Goal: Task Accomplishment & Management: Manage account settings

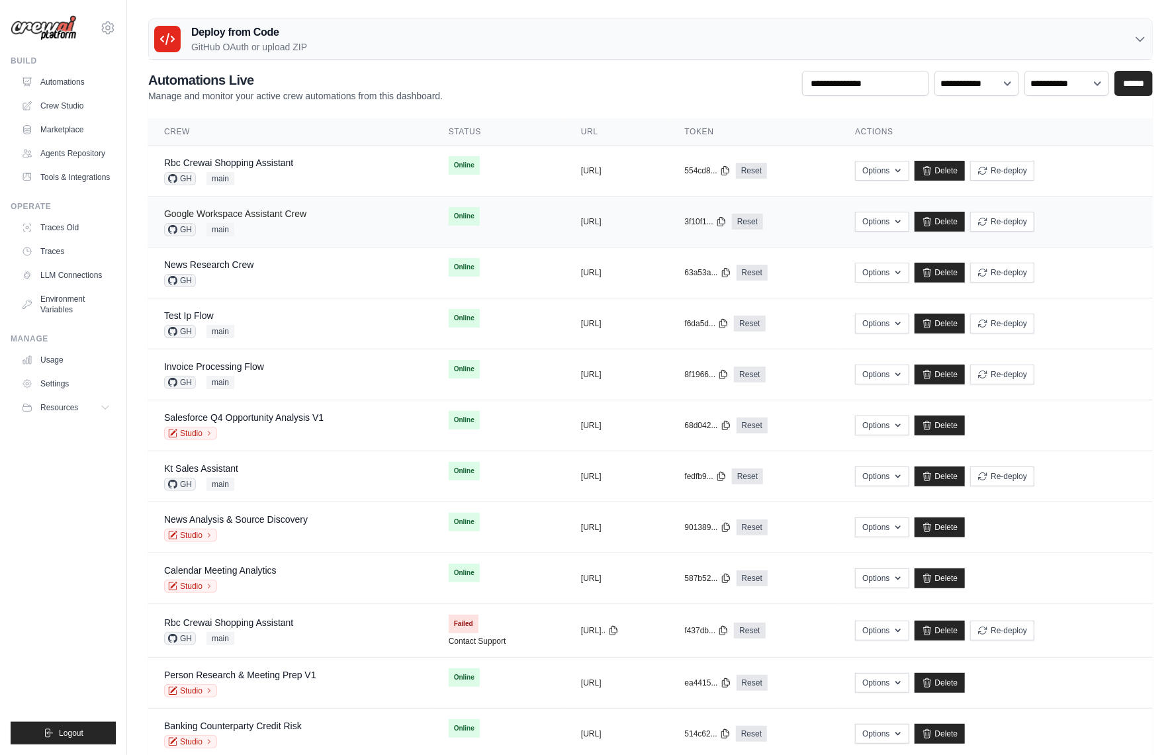
click at [277, 210] on link "Google Workspace Assistant Crew" at bounding box center [235, 213] width 142 height 11
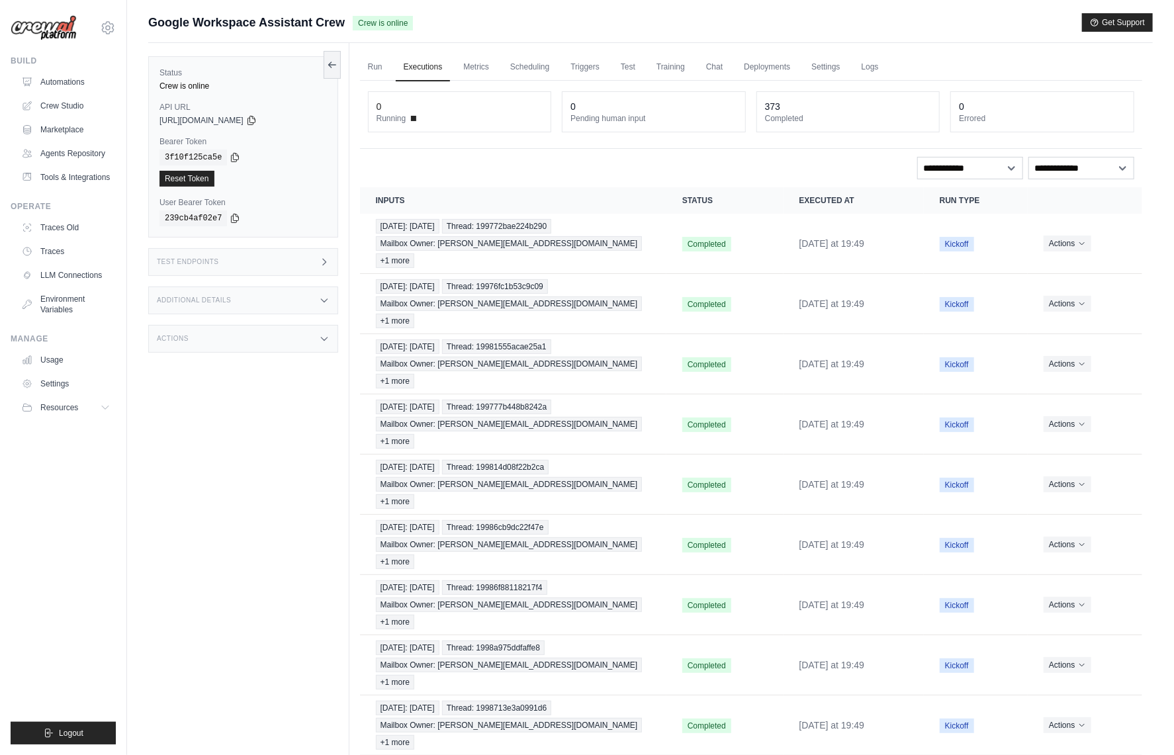
click at [318, 335] on div "Actions" at bounding box center [243, 339] width 190 height 28
click at [317, 304] on div "Additional Details" at bounding box center [243, 301] width 190 height 28
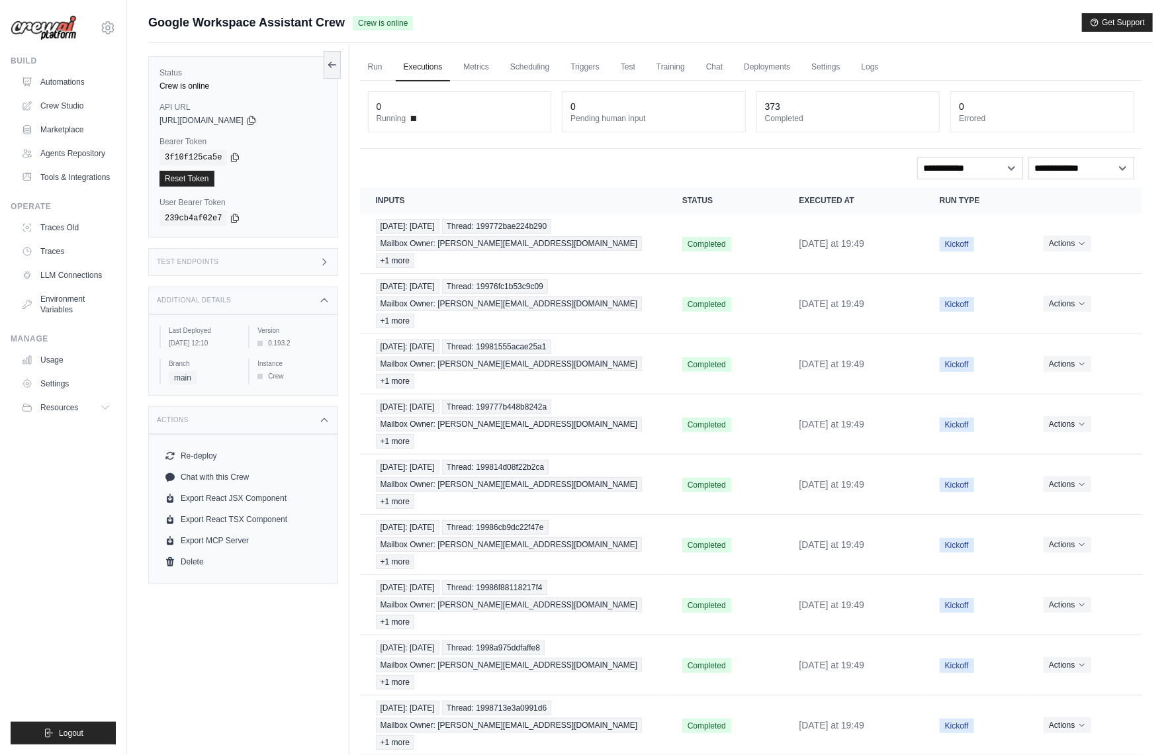
click at [297, 262] on div "Test Endpoints" at bounding box center [243, 262] width 190 height 28
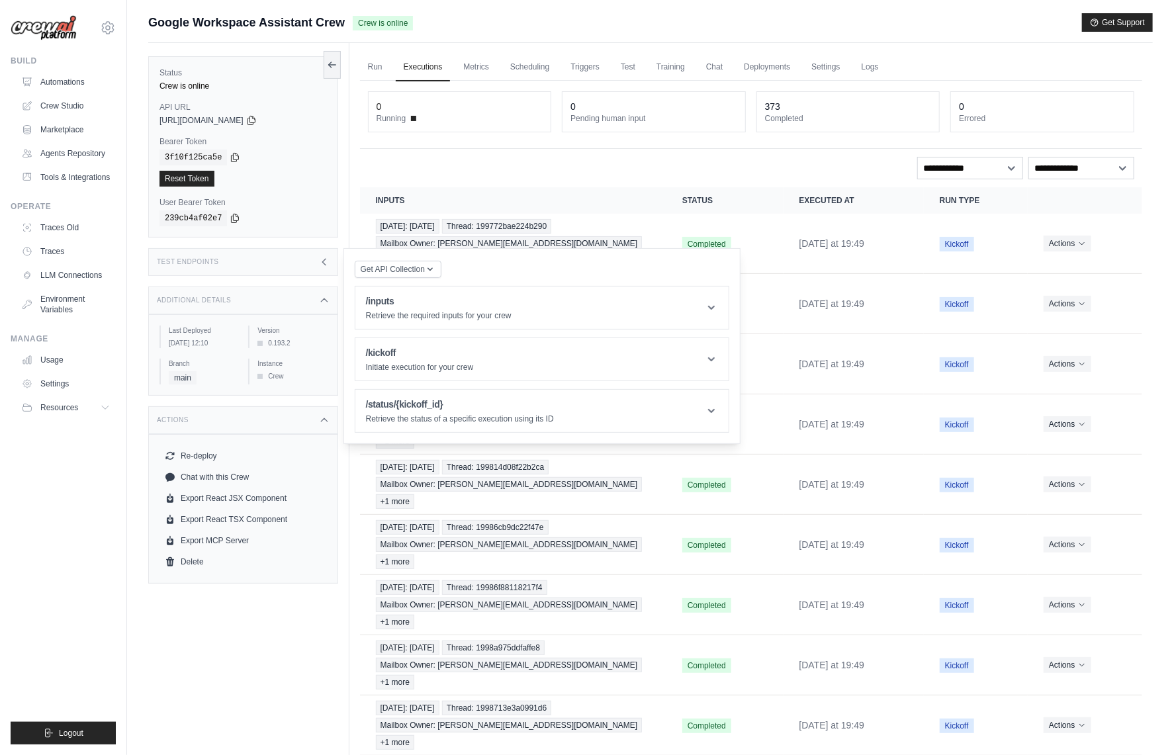
click at [307, 267] on div "Test Endpoints" at bounding box center [243, 262] width 190 height 28
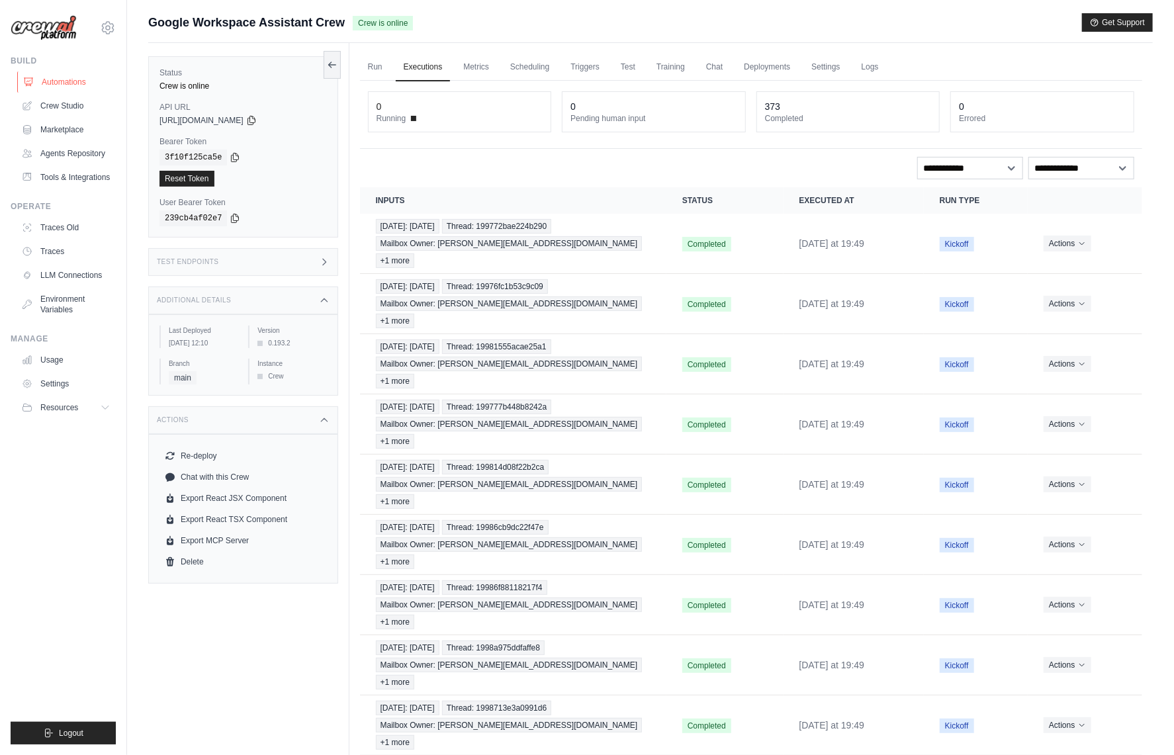
click at [80, 87] on link "Automations" at bounding box center [67, 81] width 100 height 21
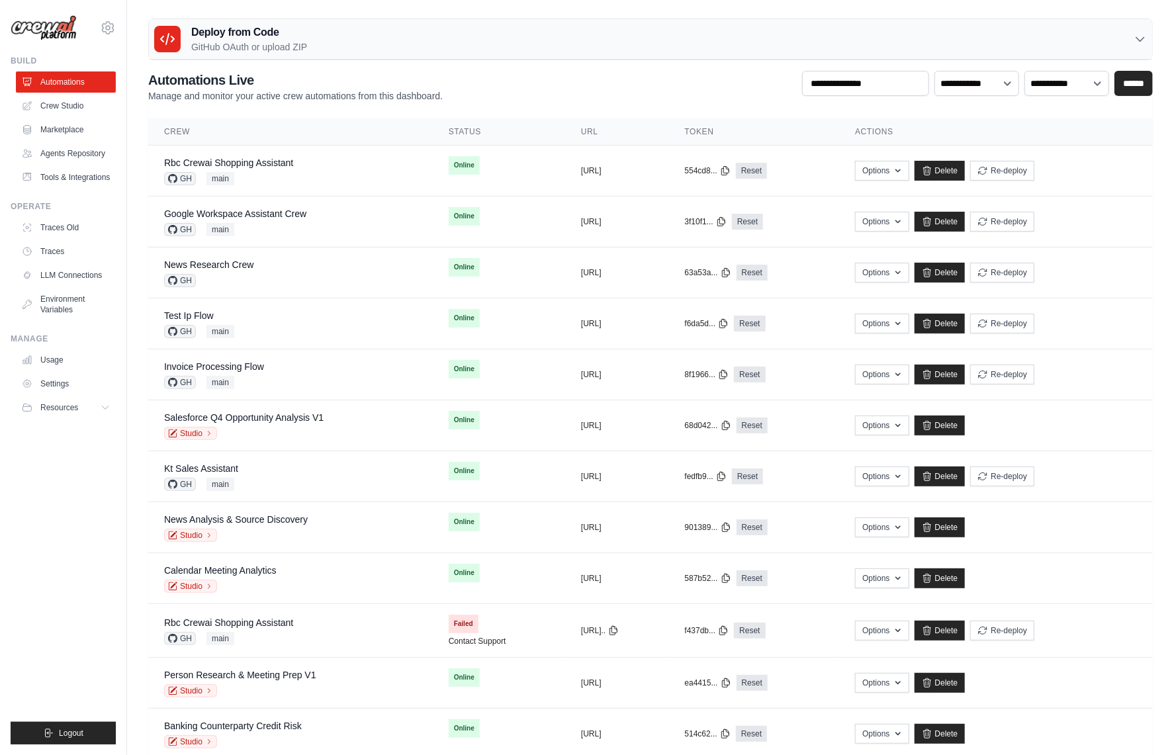
click at [55, 520] on ul "Build Automations Crew Studio Marketplace Agents Repository Resources Blog" at bounding box center [63, 400] width 105 height 689
click at [354, 210] on div "Google Workspace Assistant Crew GH main" at bounding box center [290, 221] width 253 height 29
click at [292, 218] on div "Google Workspace Assistant Crew" at bounding box center [235, 213] width 142 height 13
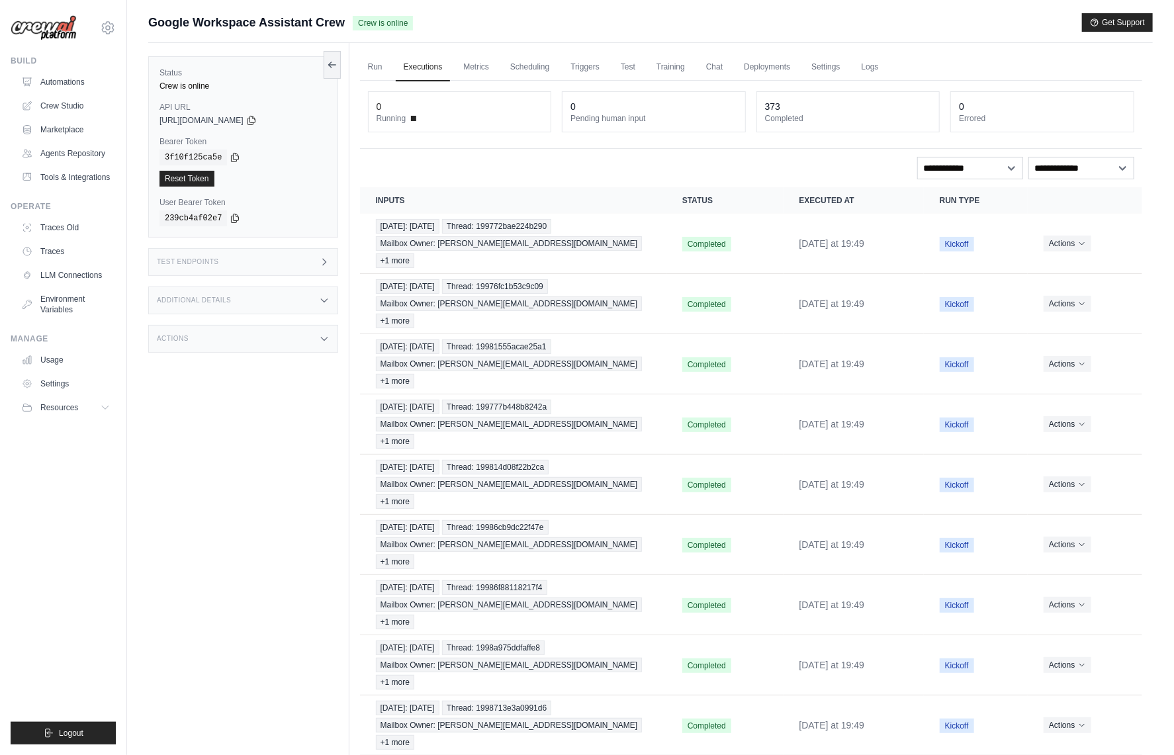
click at [258, 424] on div "Status Crew is online API URL copied https://google-workspace-assistant-crew-22…" at bounding box center [248, 420] width 201 height 755
click at [258, 421] on div "Status Crew is online API URL copied https://google-workspace-assistant-crew-22…" at bounding box center [248, 420] width 201 height 755
click at [253, 430] on div "Status Crew is online API URL copied https://google-workspace-assistant-crew-22…" at bounding box center [248, 420] width 201 height 755
click at [283, 417] on div "Status Crew is online API URL copied https://google-workspace-assistant-crew-22…" at bounding box center [248, 420] width 201 height 755
click at [540, 152] on div "**********" at bounding box center [751, 468] width 782 height 774
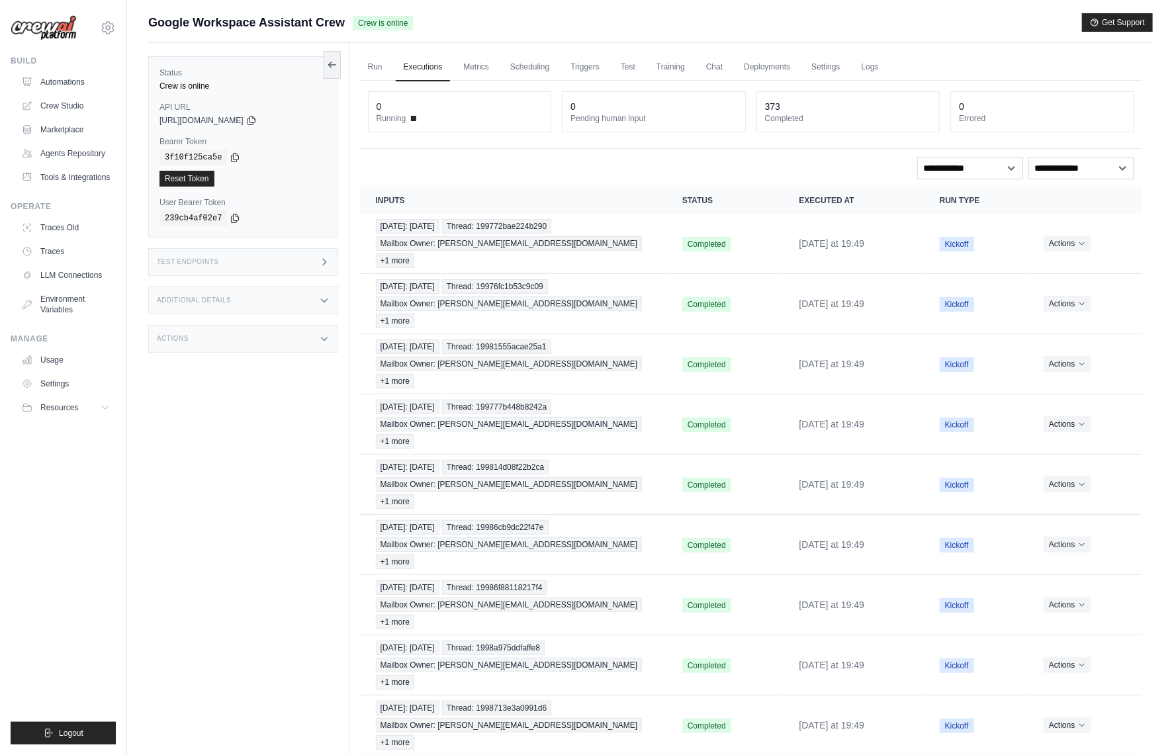
click at [289, 343] on div "Actions" at bounding box center [243, 339] width 190 height 28
click at [279, 302] on div "Additional Details" at bounding box center [243, 301] width 190 height 28
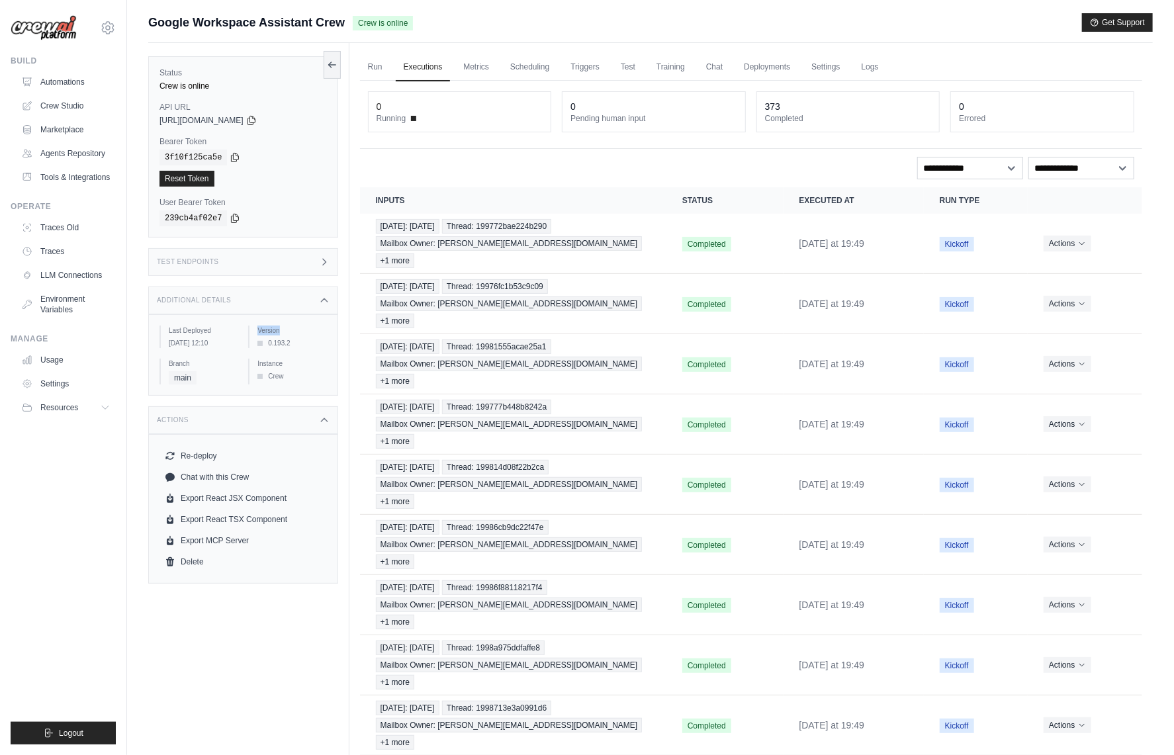
drag, startPoint x: 304, startPoint y: 343, endPoint x: 248, endPoint y: 330, distance: 57.8
click at [248, 330] on div "Last Deployed September 23, 2025 at 12:10 Version 0.193.2 Branch main Instance …" at bounding box center [243, 355] width 167 height 59
click at [255, 344] on div "Version 0.193.2" at bounding box center [287, 337] width 78 height 23
click at [258, 348] on div "Version 0.193.2" at bounding box center [287, 337] width 78 height 23
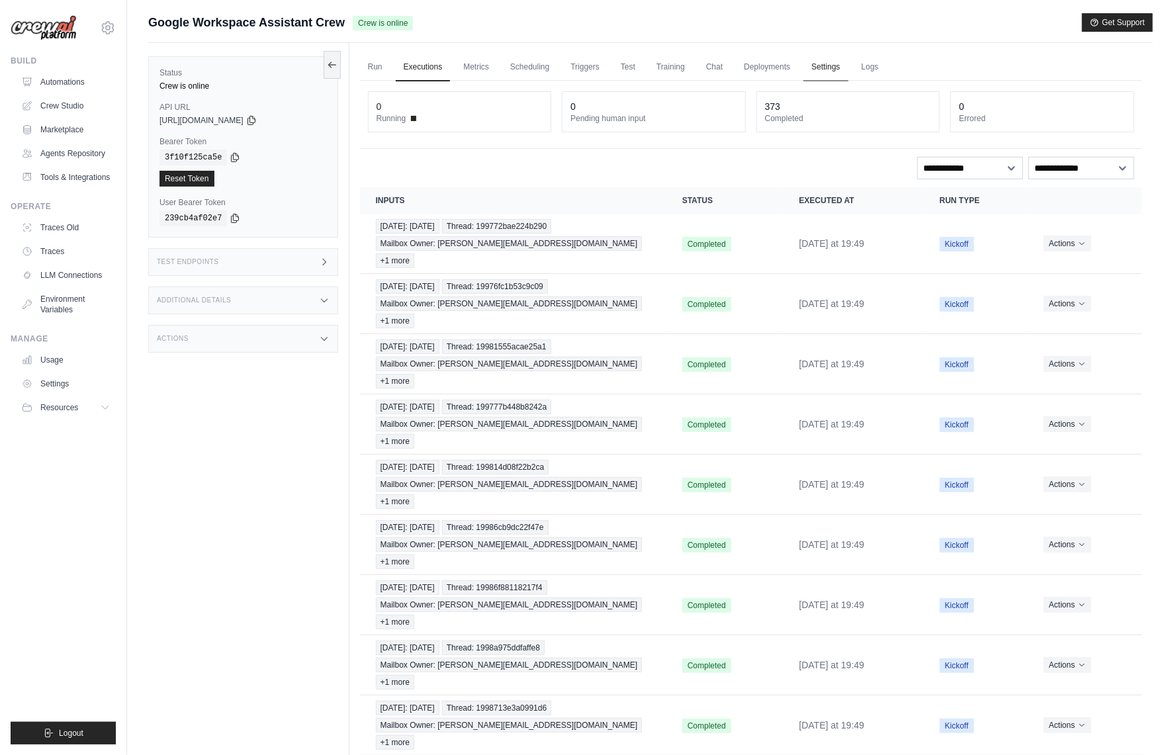
click at [839, 70] on link "Settings" at bounding box center [825, 68] width 44 height 28
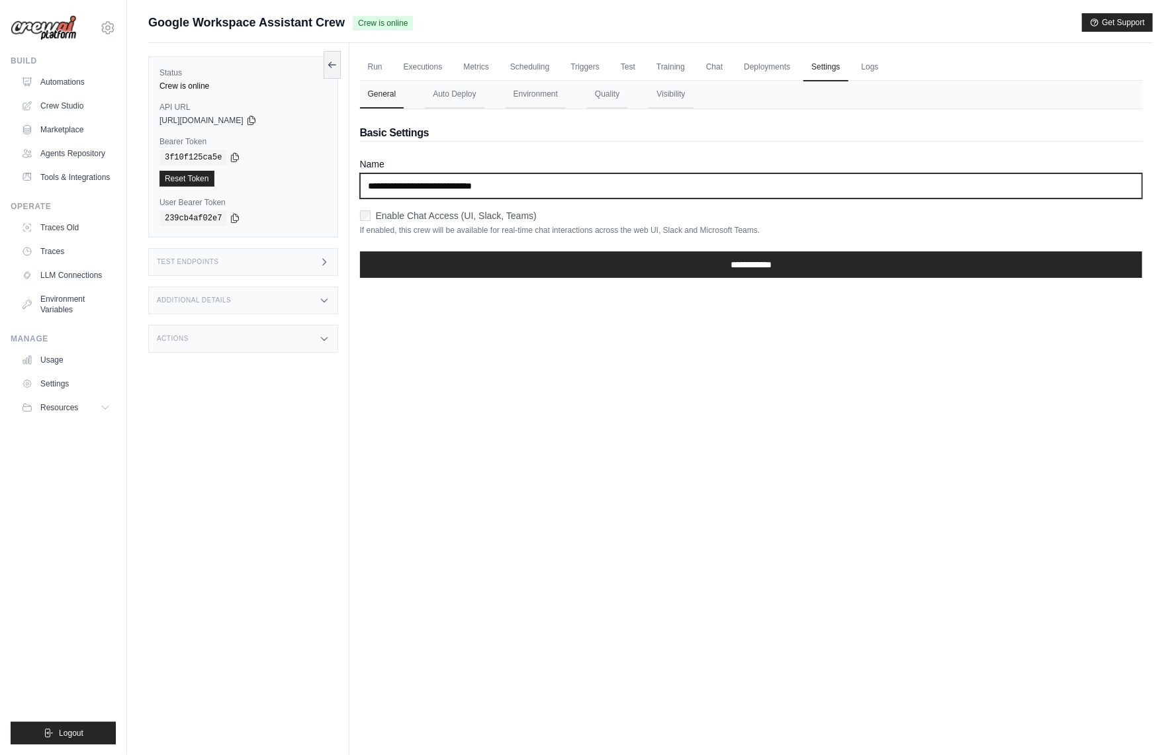
click at [548, 189] on input "**********" at bounding box center [751, 185] width 782 height 25
type input "**********"
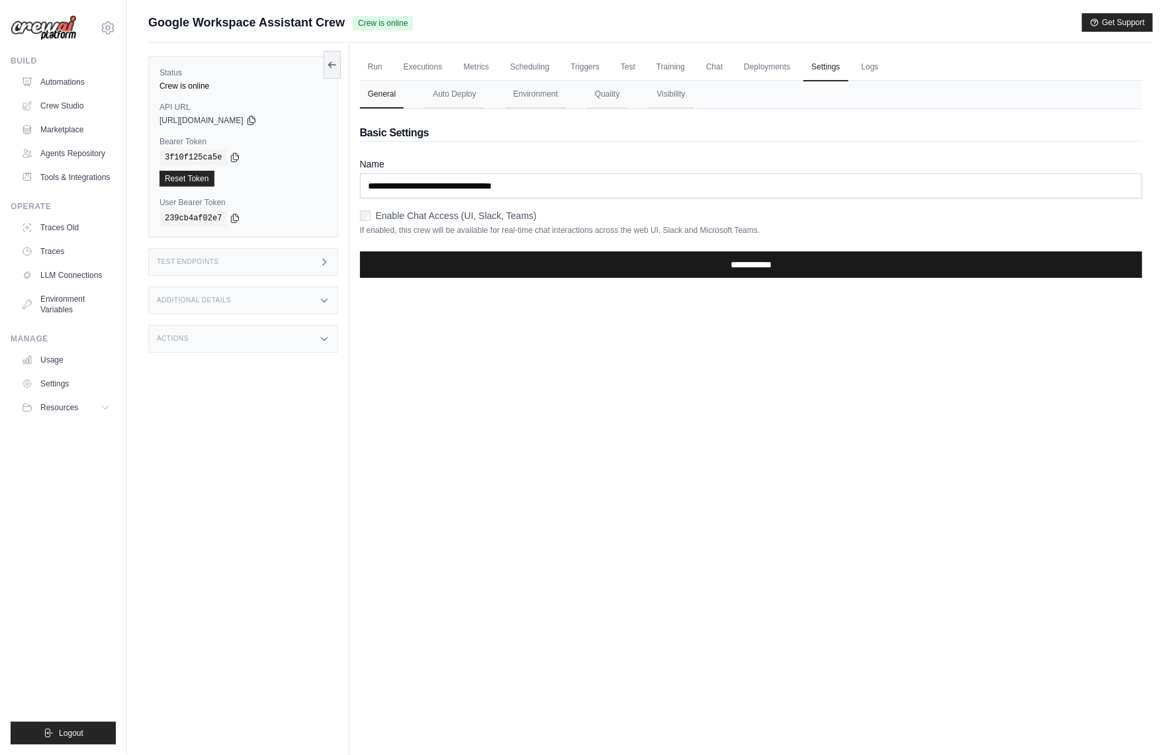
click at [737, 273] on input "**********" at bounding box center [751, 265] width 782 height 26
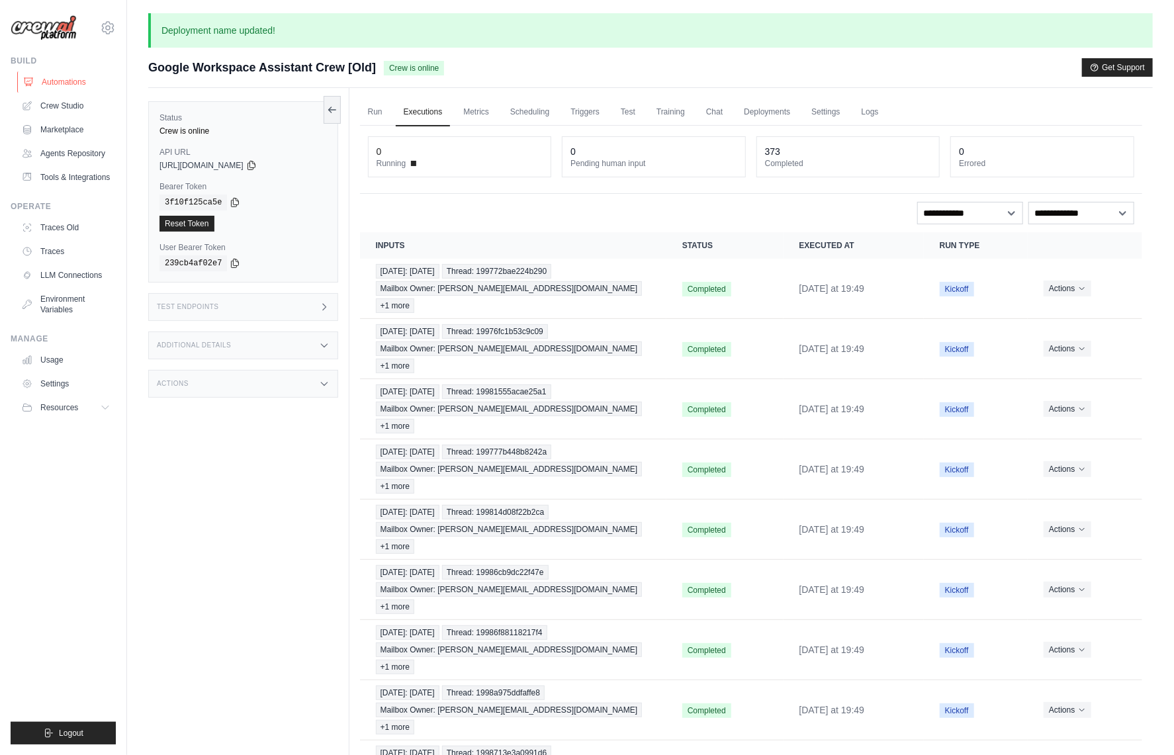
click at [71, 81] on link "Automations" at bounding box center [67, 81] width 100 height 21
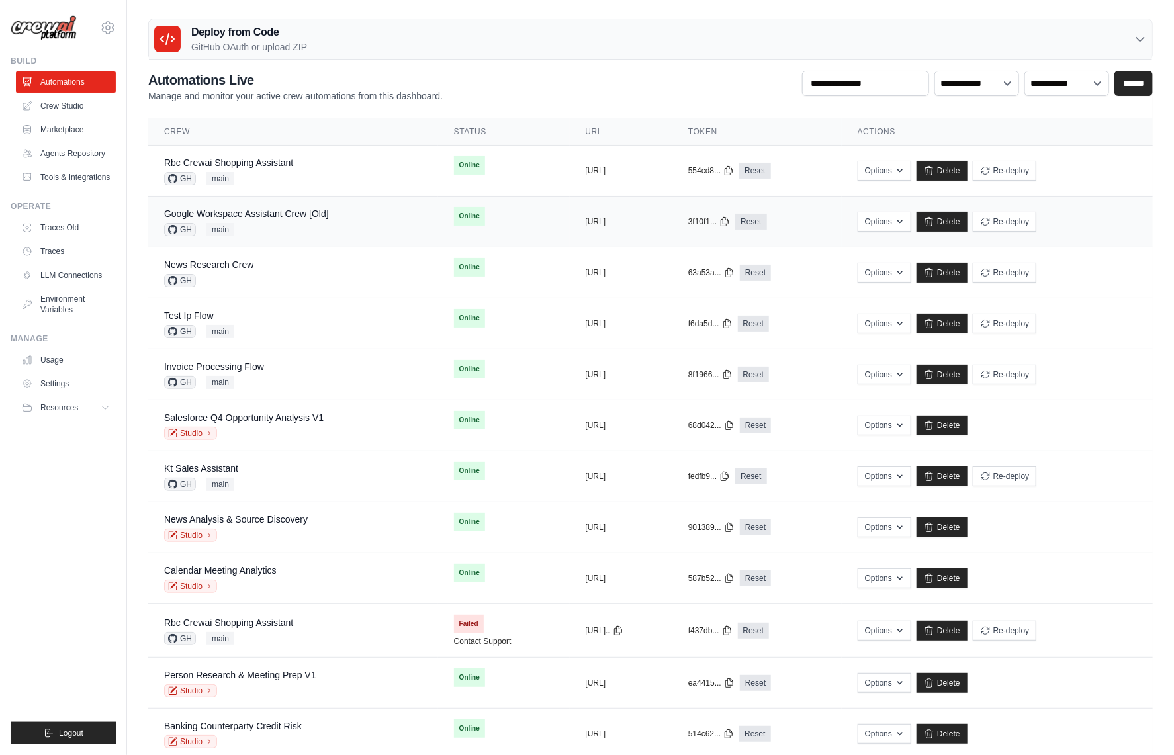
click at [295, 223] on div "GH main" at bounding box center [246, 229] width 165 height 13
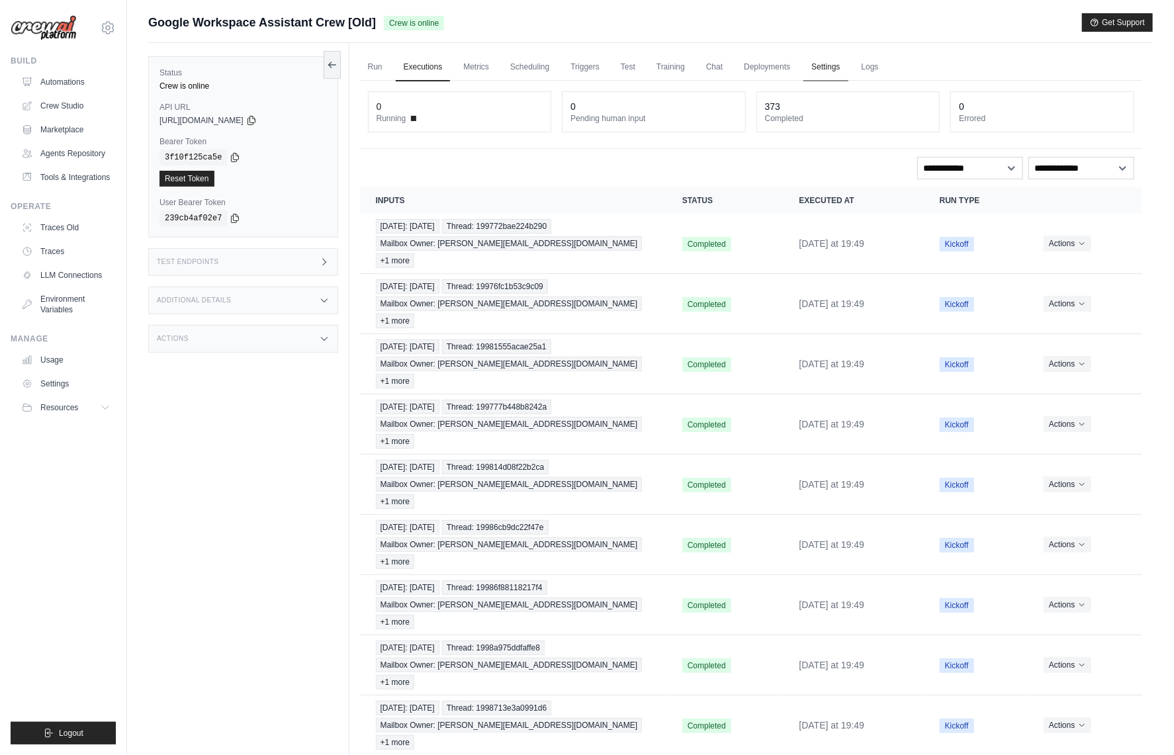
click at [839, 71] on link "Settings" at bounding box center [825, 68] width 44 height 28
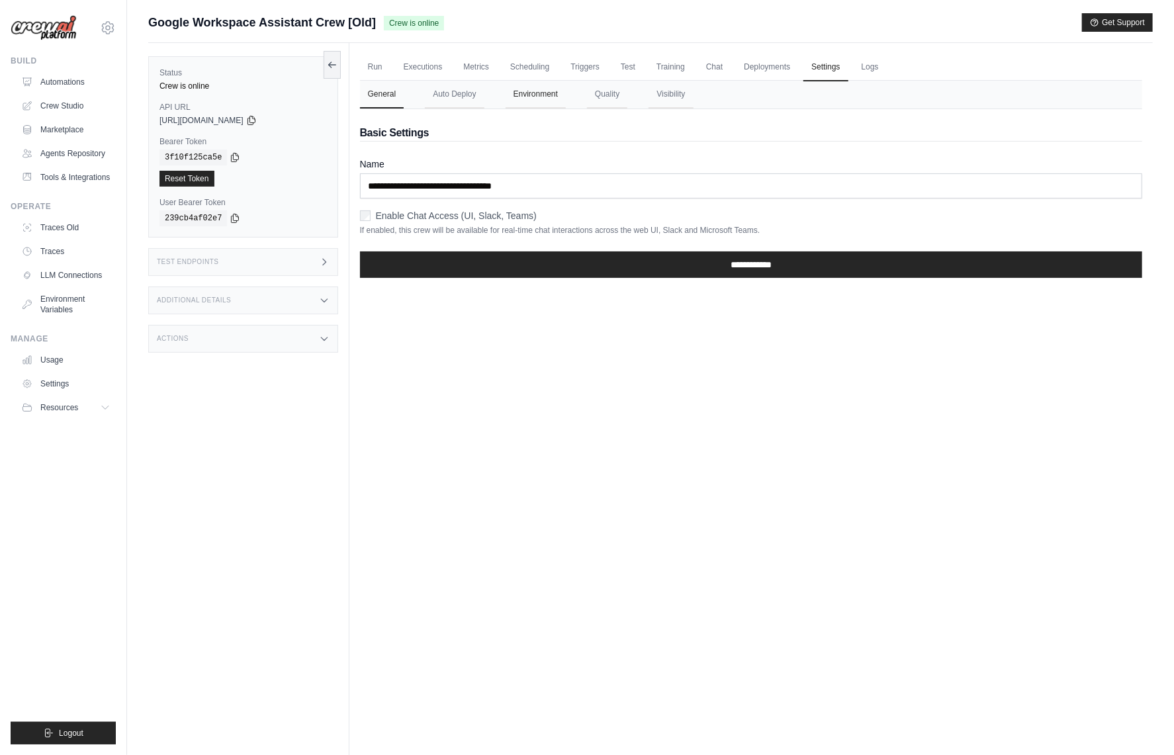
click at [545, 94] on button "Environment" at bounding box center [536, 95] width 60 height 28
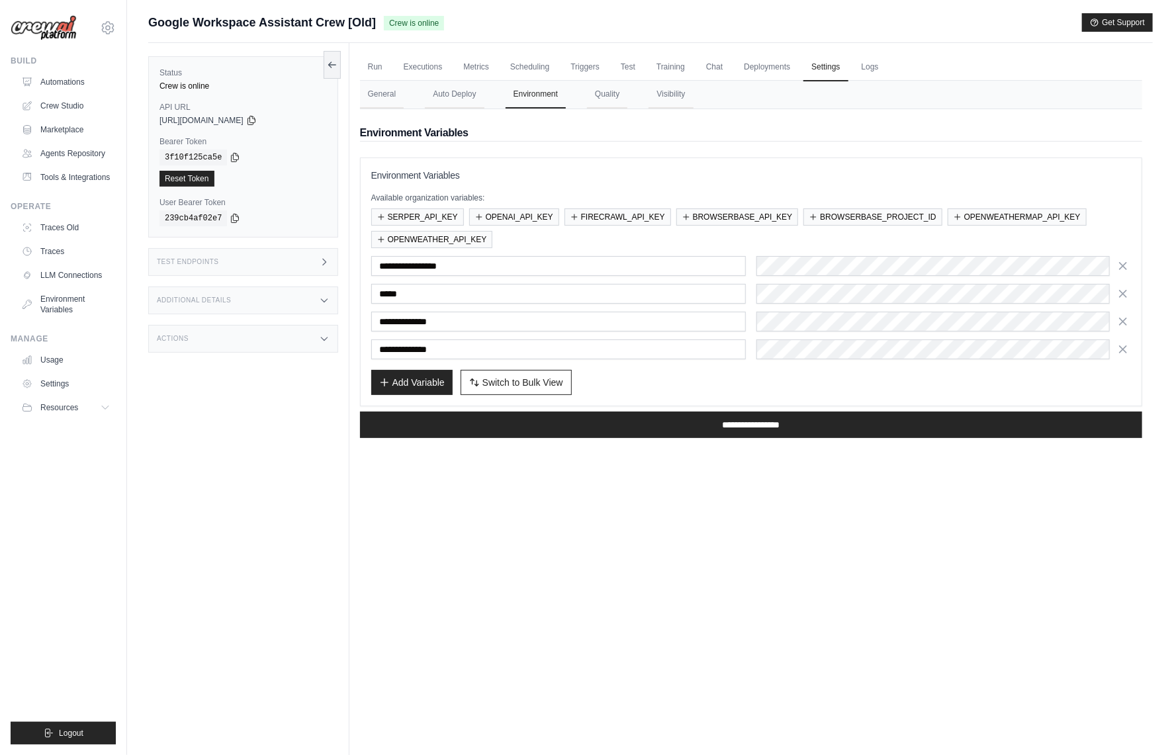
click at [825, 332] on div "**********" at bounding box center [751, 307] width 760 height 103
click at [824, 374] on div "Add Variable Switch to Bulk View Switch to Table View" at bounding box center [751, 382] width 760 height 25
click at [206, 461] on div "Status Crew is online API URL copied https://google-workspace-assistant-crew-22…" at bounding box center [248, 420] width 201 height 755
click at [205, 366] on div "Status Crew is online API URL copied https://google-workspace-assistant-crew-22…" at bounding box center [248, 420] width 201 height 755
click at [88, 81] on link "Automations" at bounding box center [67, 81] width 100 height 21
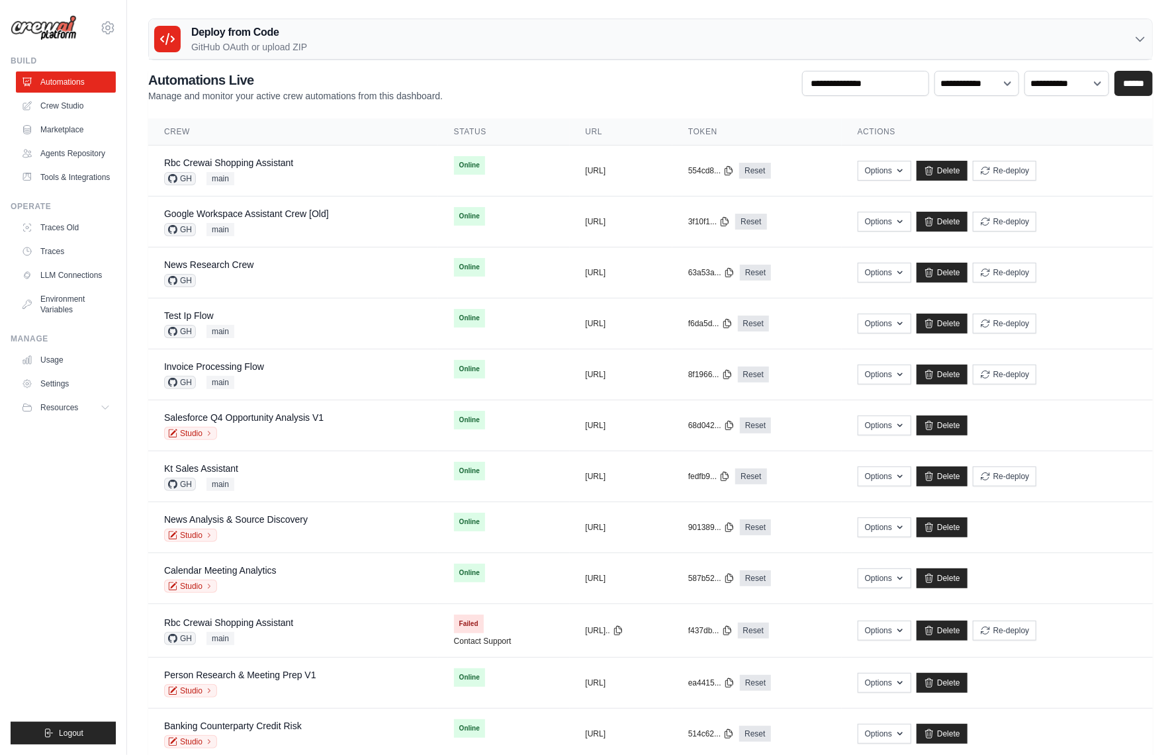
click at [300, 30] on h3 "Deploy from Code" at bounding box center [249, 32] width 116 height 16
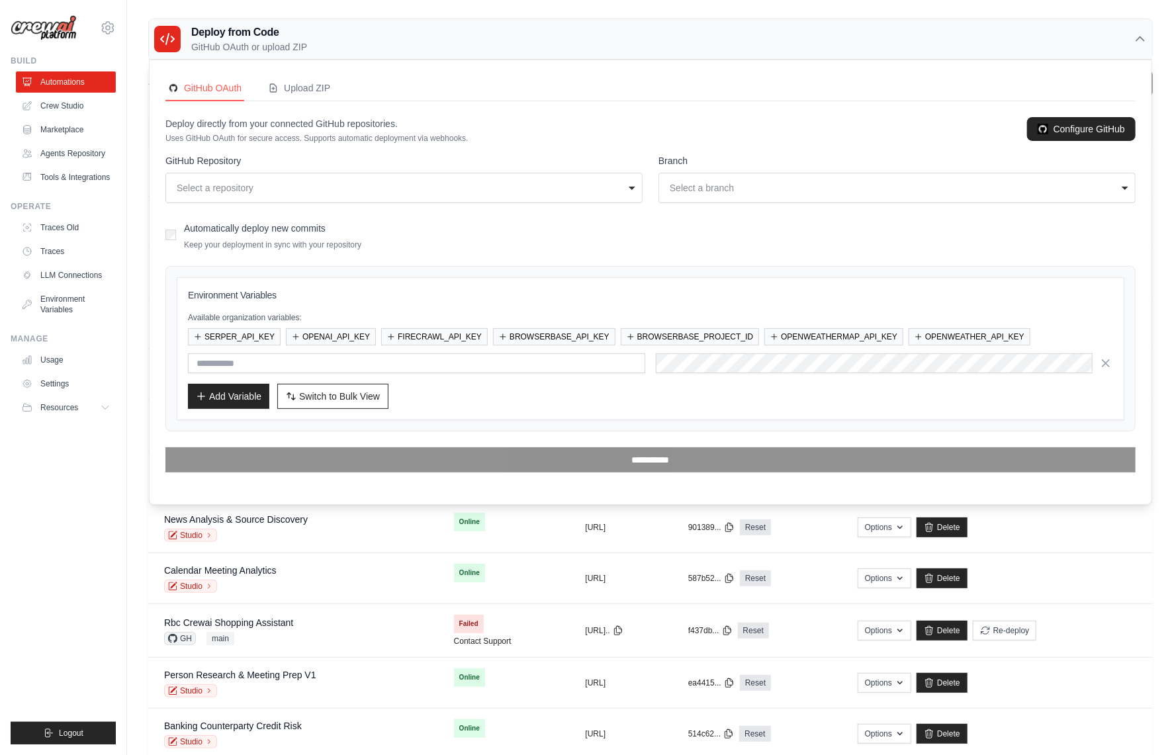
click at [384, 200] on div "**********" at bounding box center [403, 188] width 477 height 30
type input "*****"
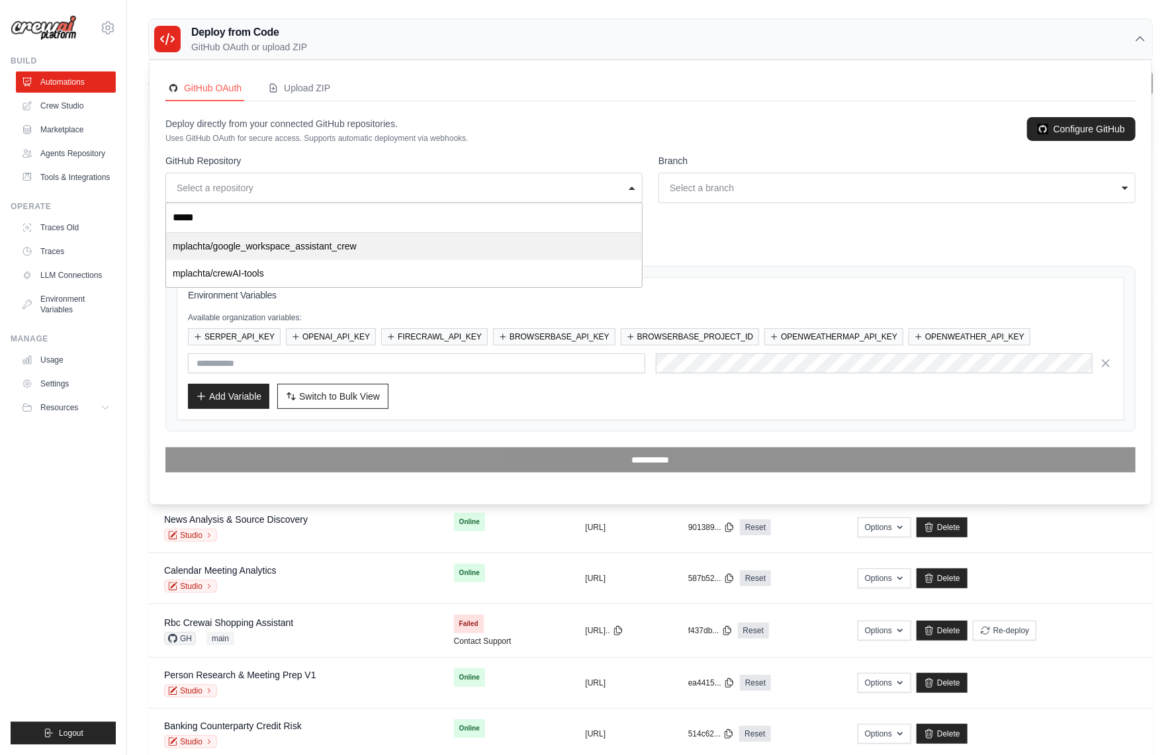
select select "**********"
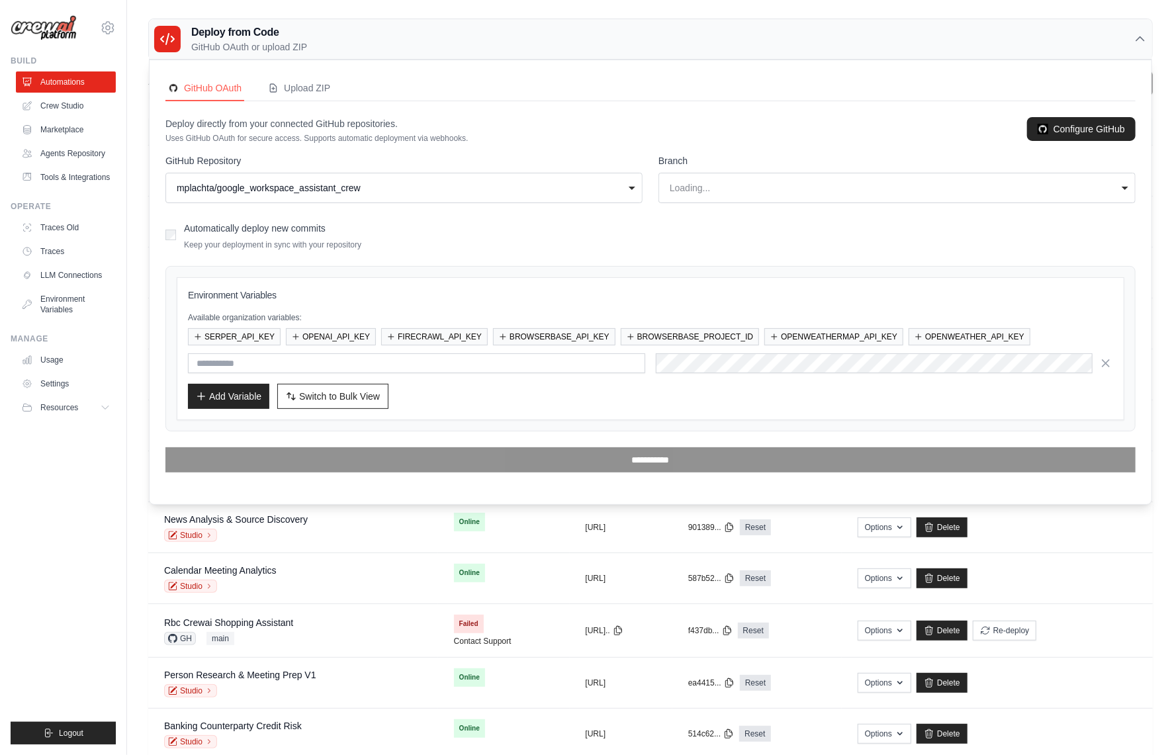
select select "****"
click at [667, 220] on div "Automatically deploy new commits Keep your deployment in sync with your reposit…" at bounding box center [650, 234] width 970 height 31
click at [247, 338] on button "SERPER_API_KEY" at bounding box center [234, 336] width 93 height 17
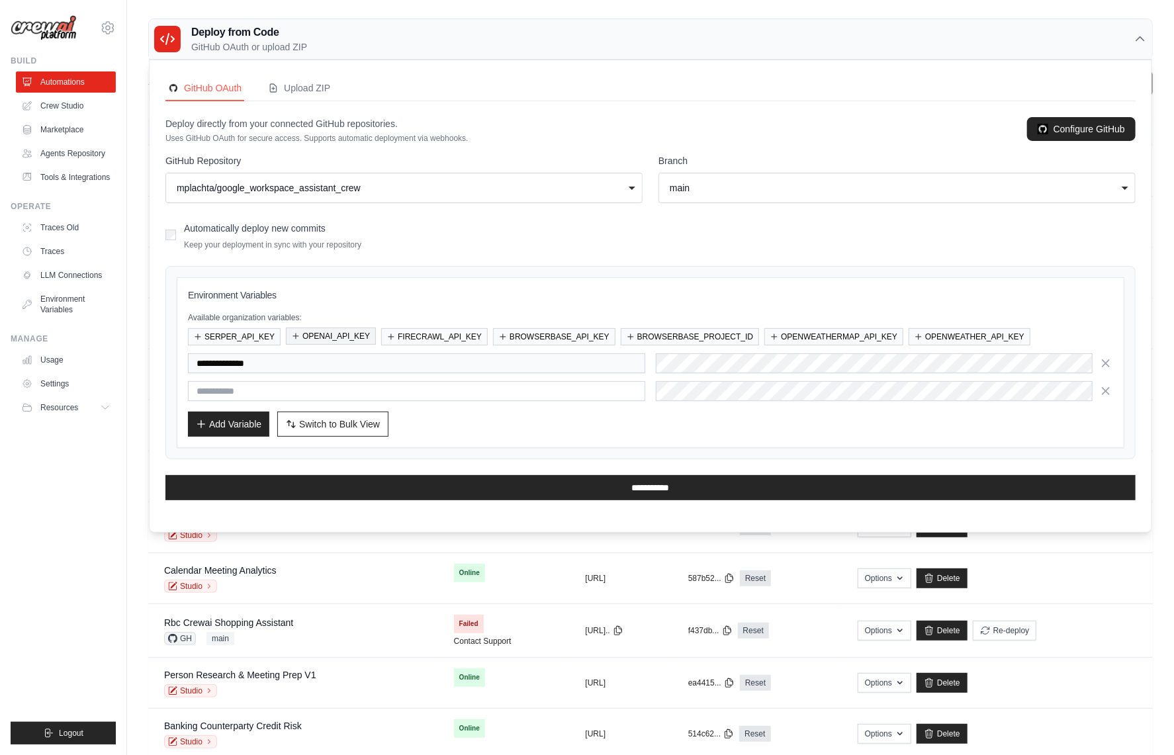
click at [318, 338] on button "OPENAI_API_KEY" at bounding box center [331, 336] width 90 height 17
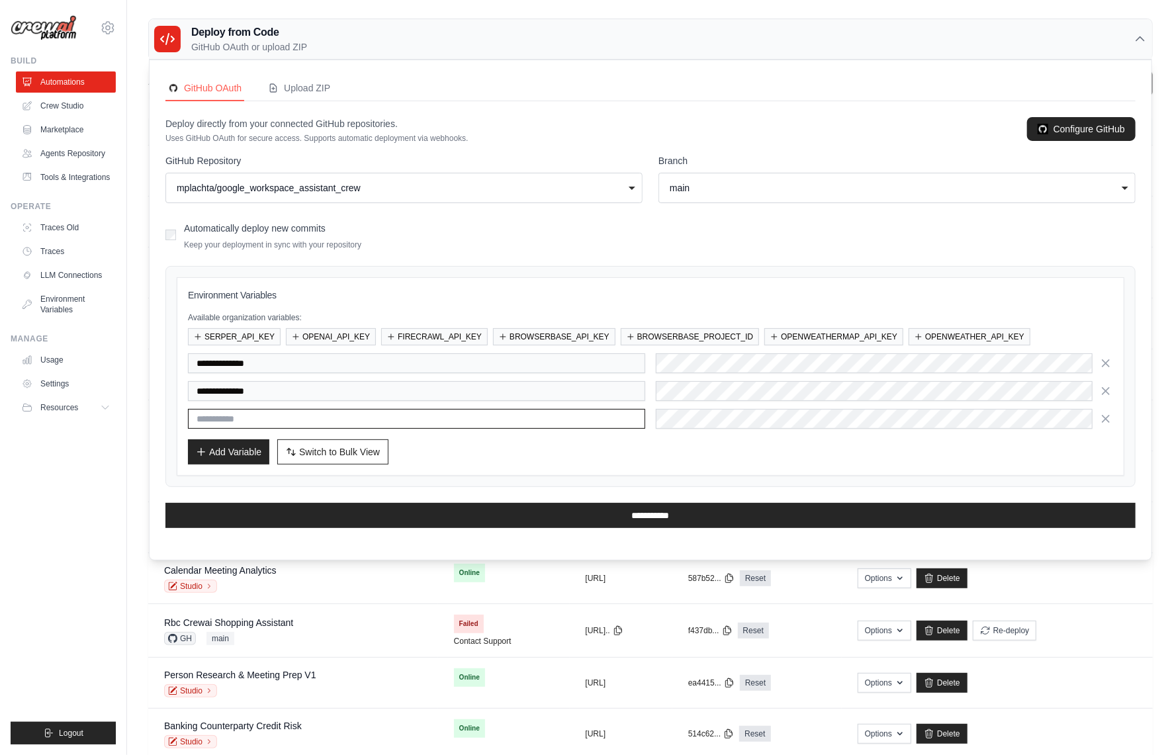
click at [502, 412] on input "text" at bounding box center [416, 419] width 457 height 20
type input "*****"
click at [514, 440] on div "Add Variable Switch to Bulk View Switch to Table View" at bounding box center [650, 451] width 925 height 25
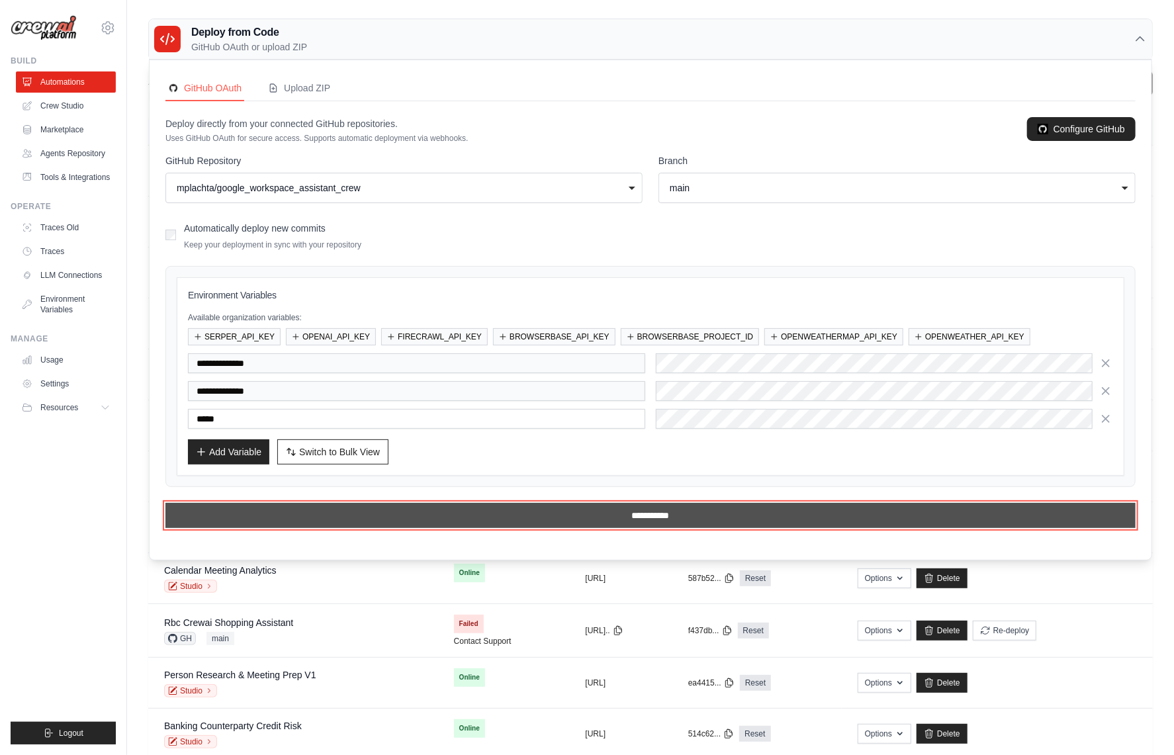
click at [665, 514] on input "**********" at bounding box center [650, 515] width 970 height 25
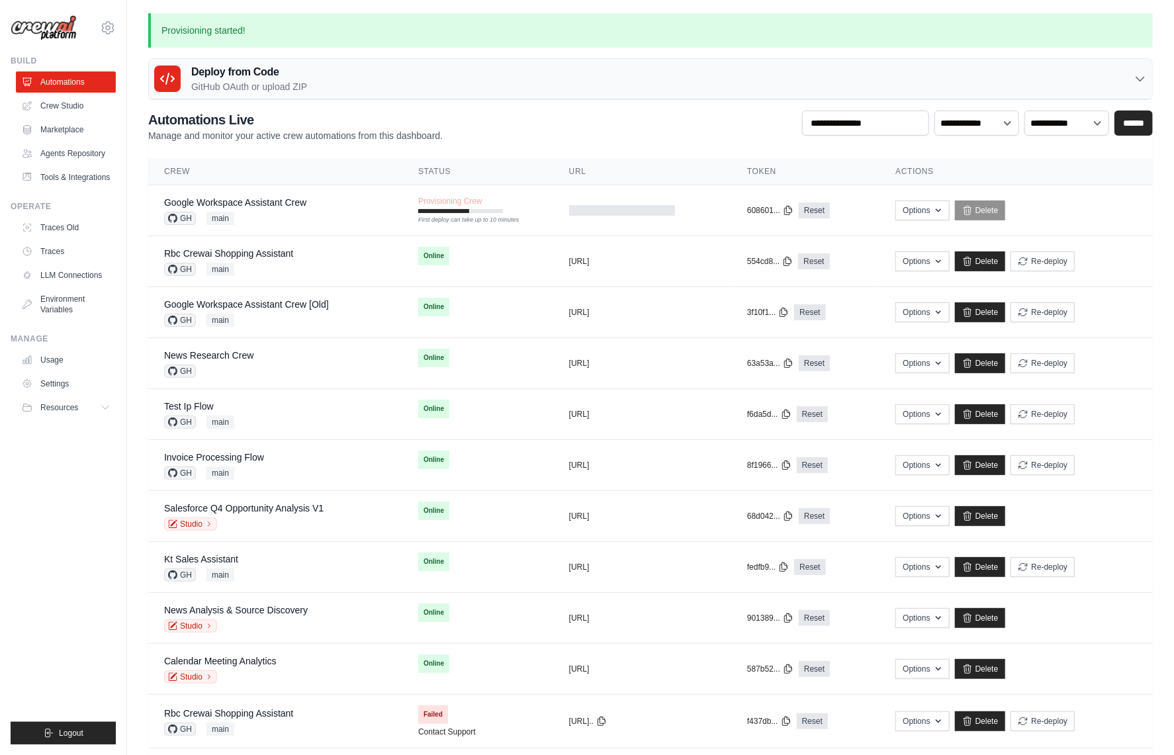
click at [557, 138] on div "**********" at bounding box center [650, 127] width 1005 height 32
click at [500, 138] on div "**********" at bounding box center [650, 127] width 1005 height 32
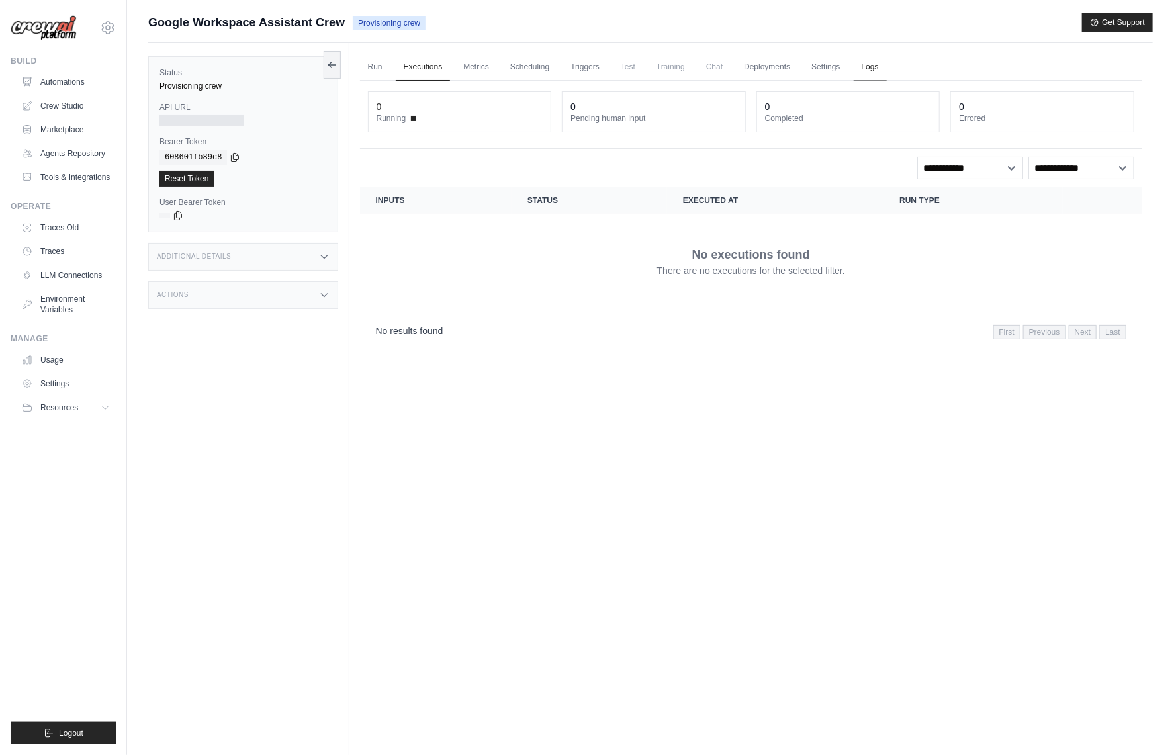
click at [860, 64] on link "Logs" at bounding box center [870, 68] width 33 height 28
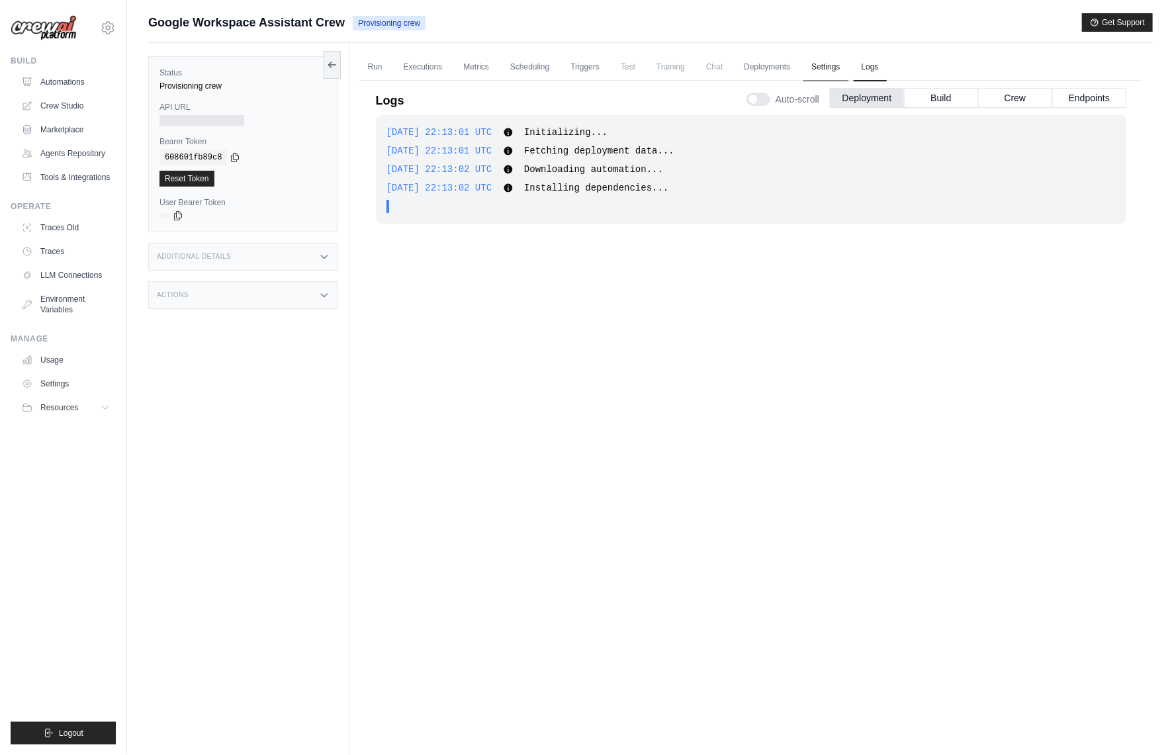
click at [819, 71] on link "Settings" at bounding box center [825, 68] width 44 height 28
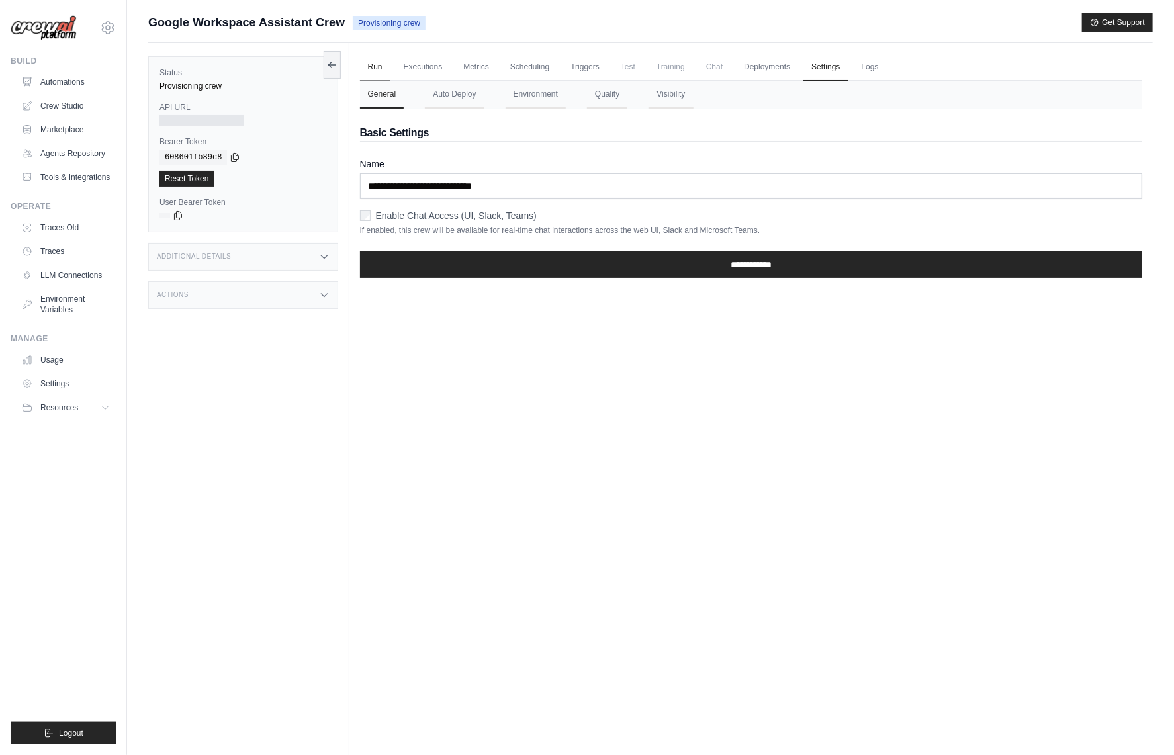
click at [378, 73] on link "Run" at bounding box center [375, 68] width 30 height 28
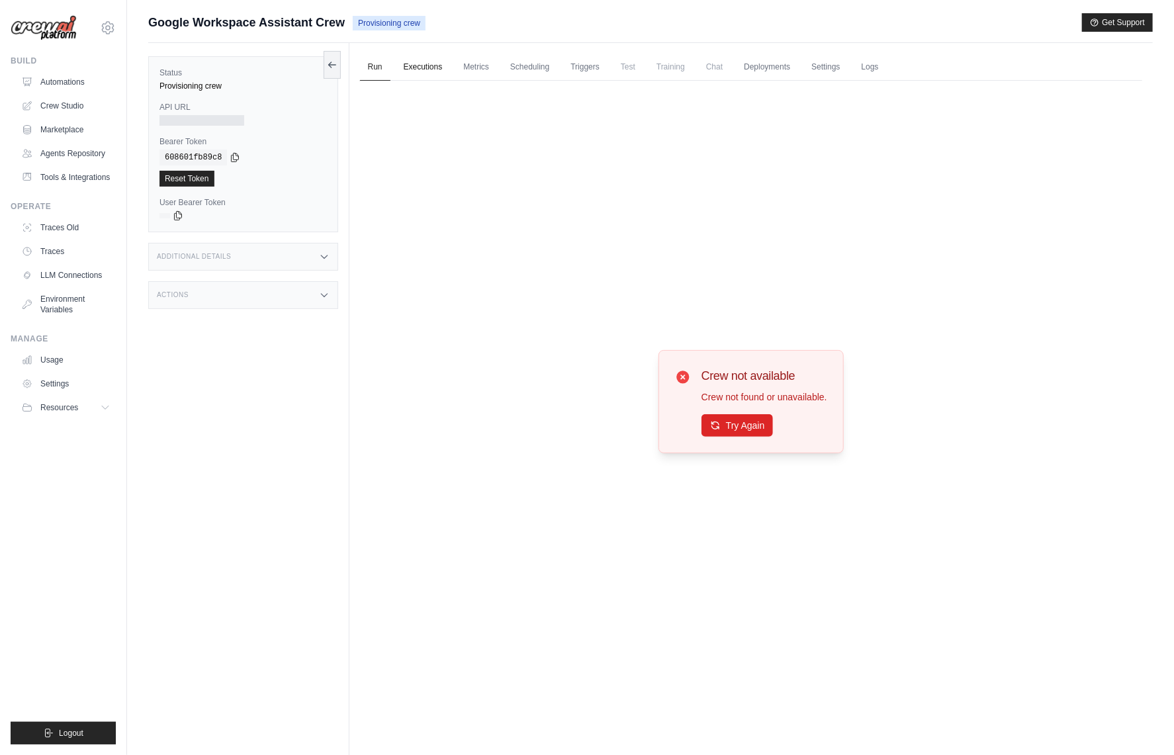
click at [422, 70] on link "Executions" at bounding box center [423, 68] width 55 height 28
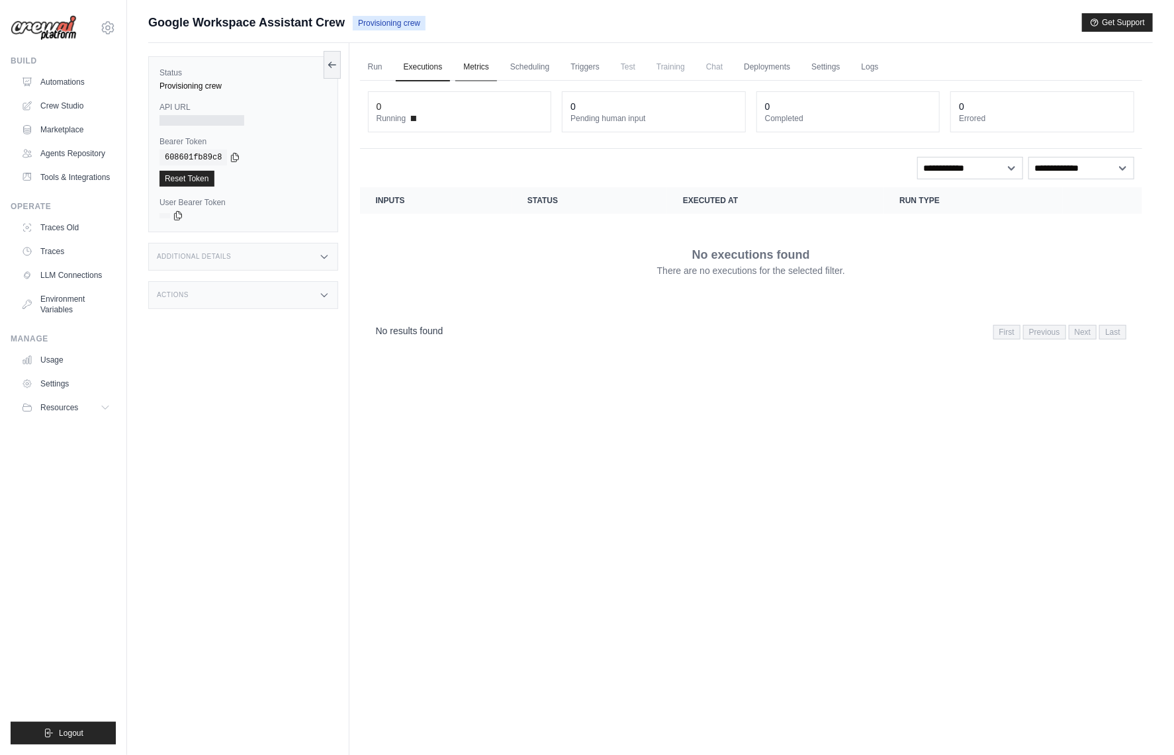
click at [481, 64] on link "Metrics" at bounding box center [476, 68] width 42 height 28
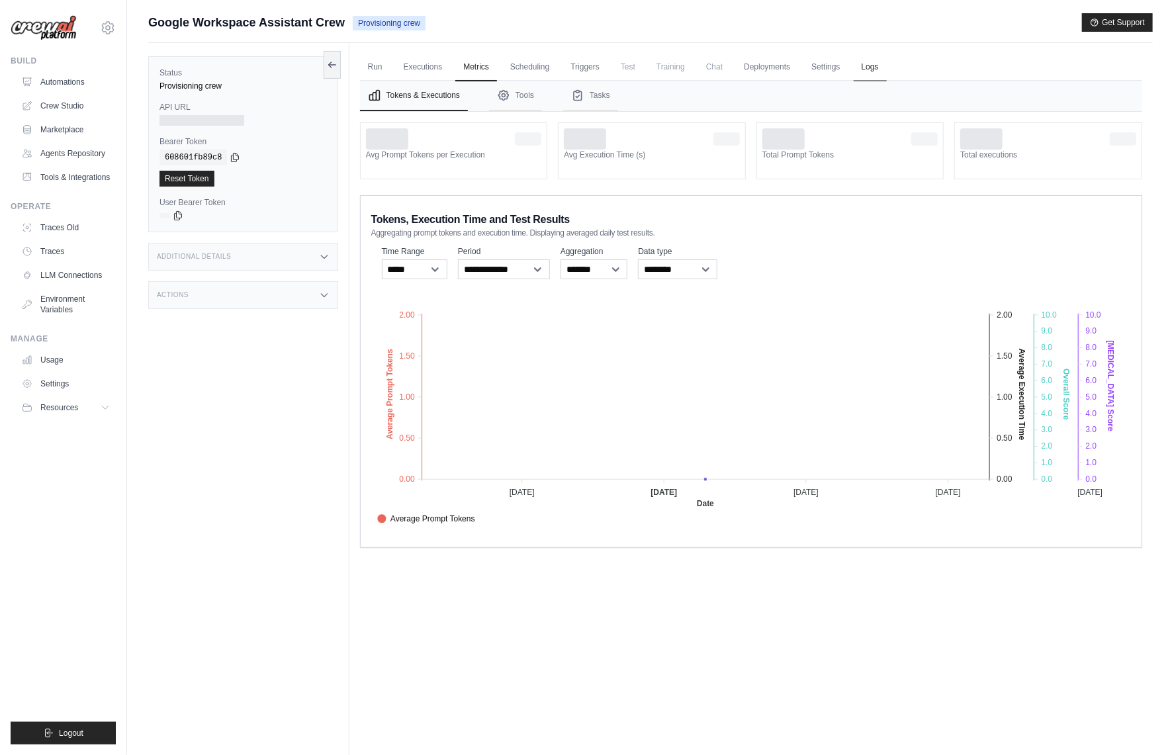
click at [860, 70] on link "Logs" at bounding box center [870, 68] width 33 height 28
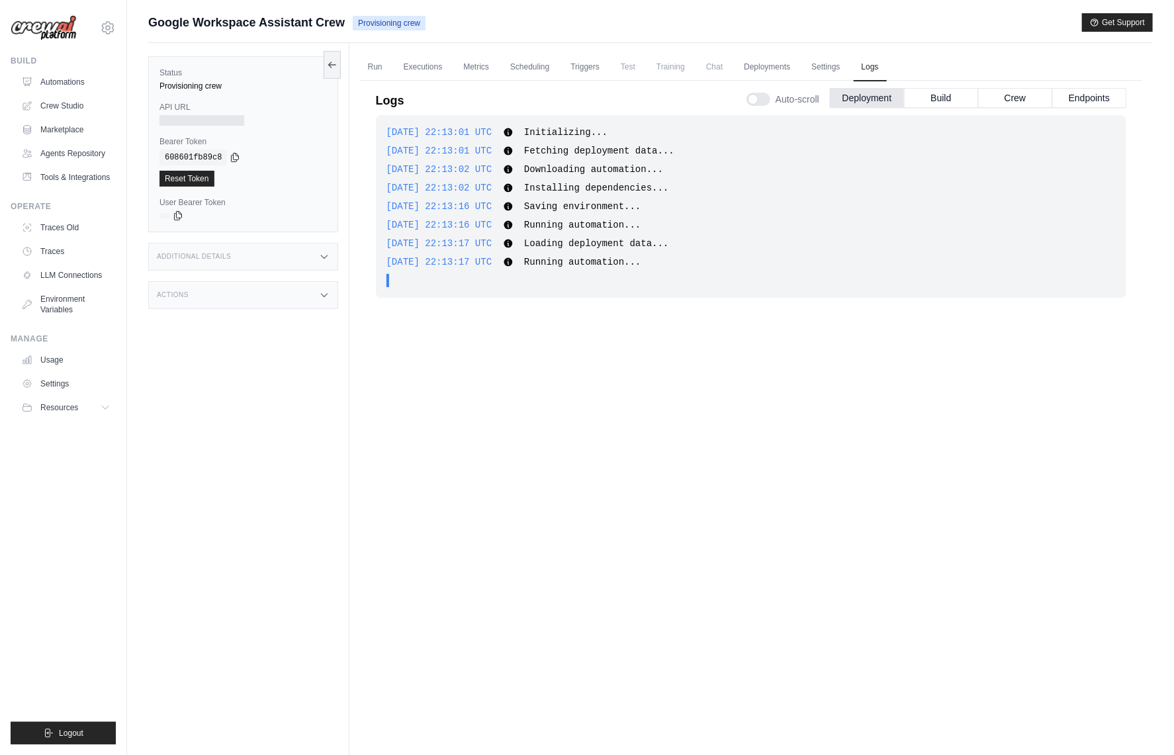
click at [377, 509] on div "[DATE] 22:13:01 UTC Initializing... Show more Show less [DATE] 22:13:01 UTC Fet…" at bounding box center [751, 412] width 751 height 594
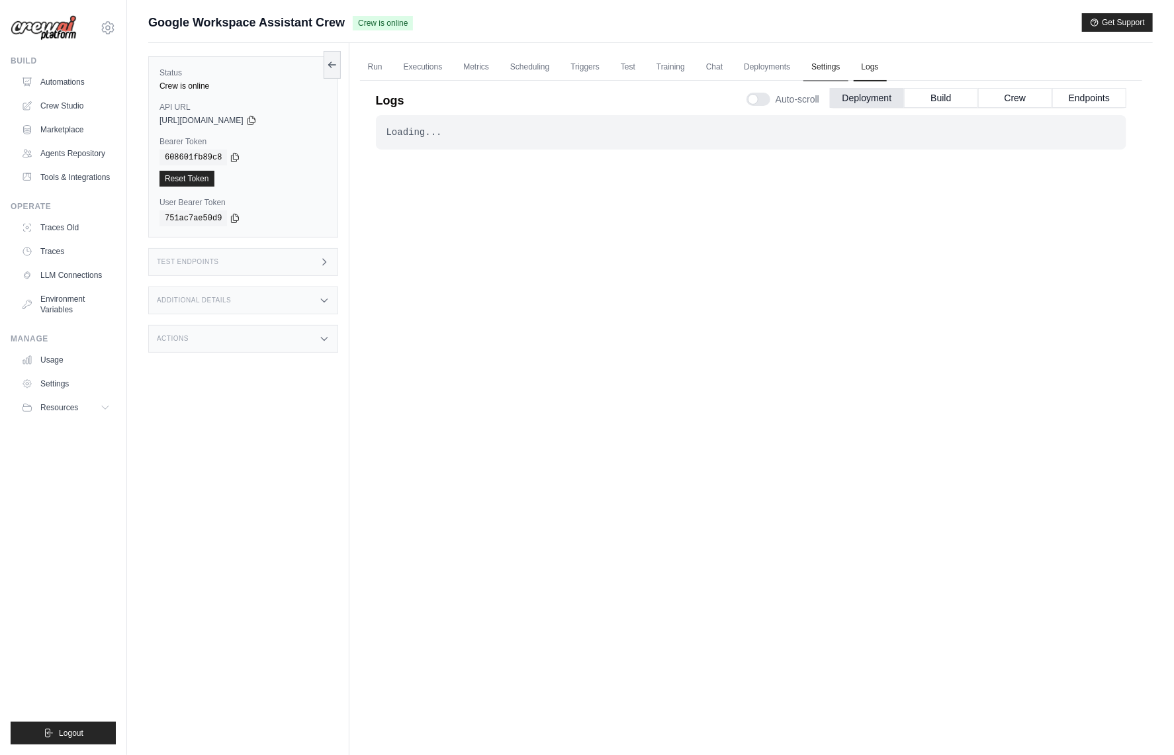
click at [816, 64] on link "Settings" at bounding box center [825, 68] width 44 height 28
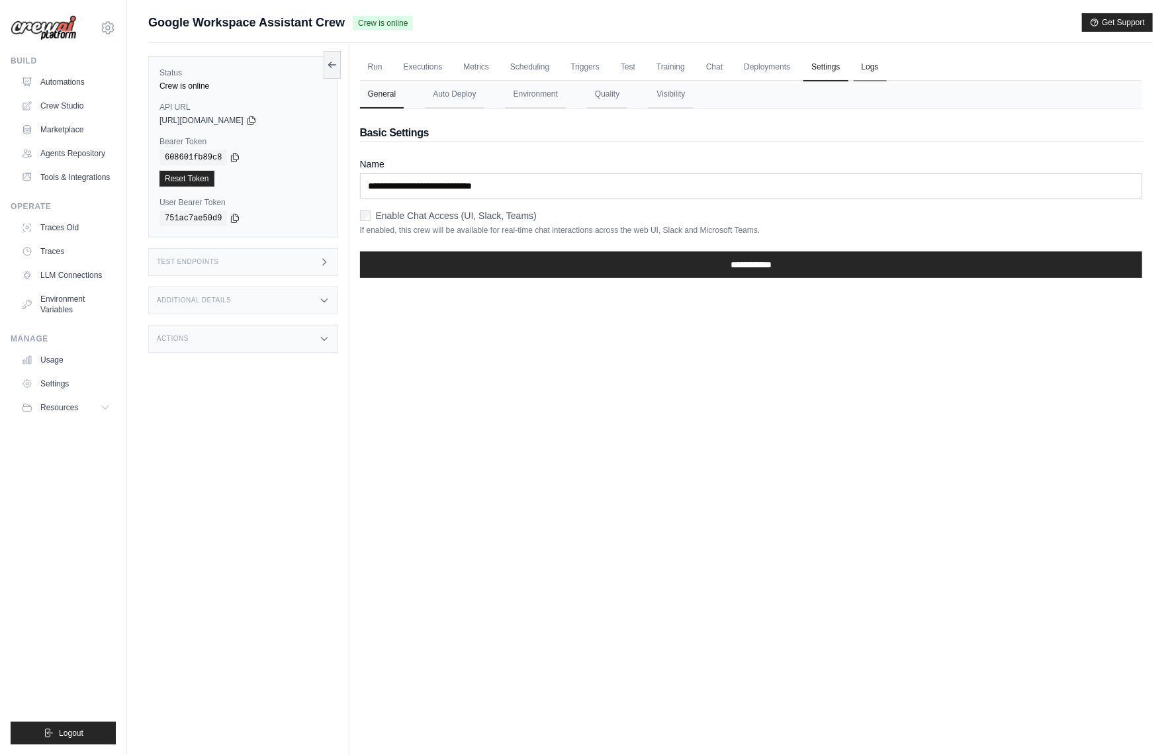
click at [862, 65] on link "Logs" at bounding box center [870, 68] width 33 height 28
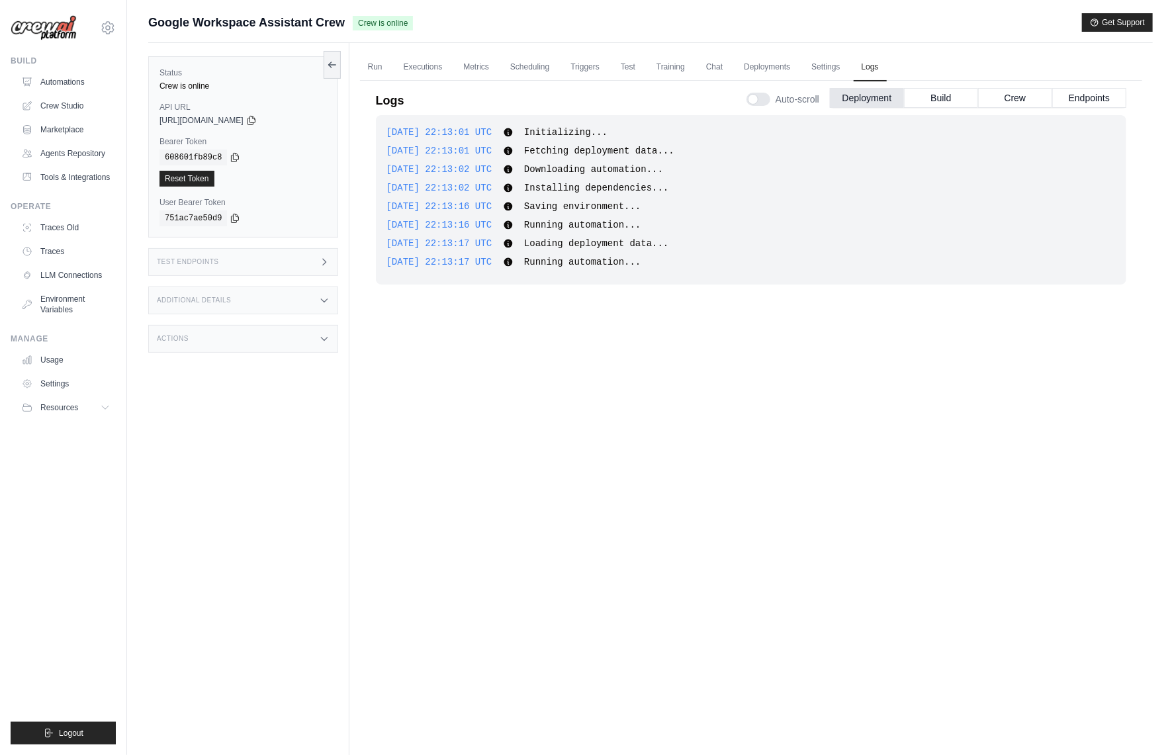
click at [271, 254] on div "Test Endpoints" at bounding box center [243, 262] width 190 height 28
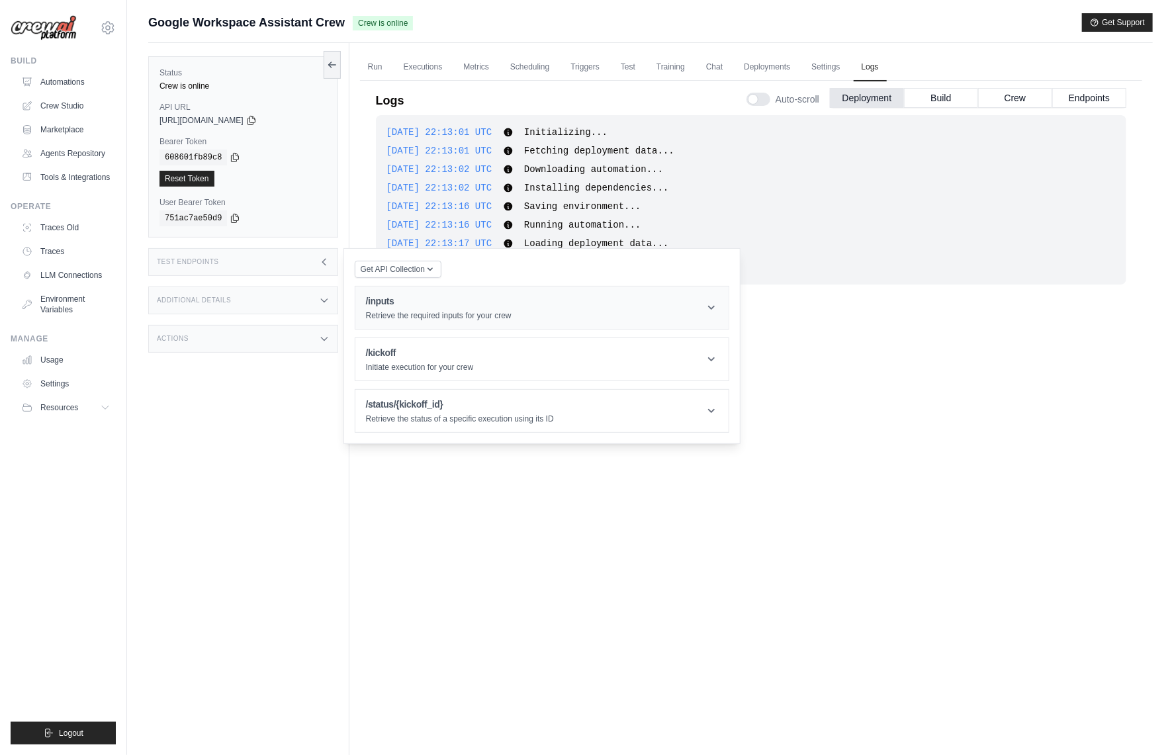
click at [432, 302] on h1 "/inputs" at bounding box center [439, 301] width 146 height 13
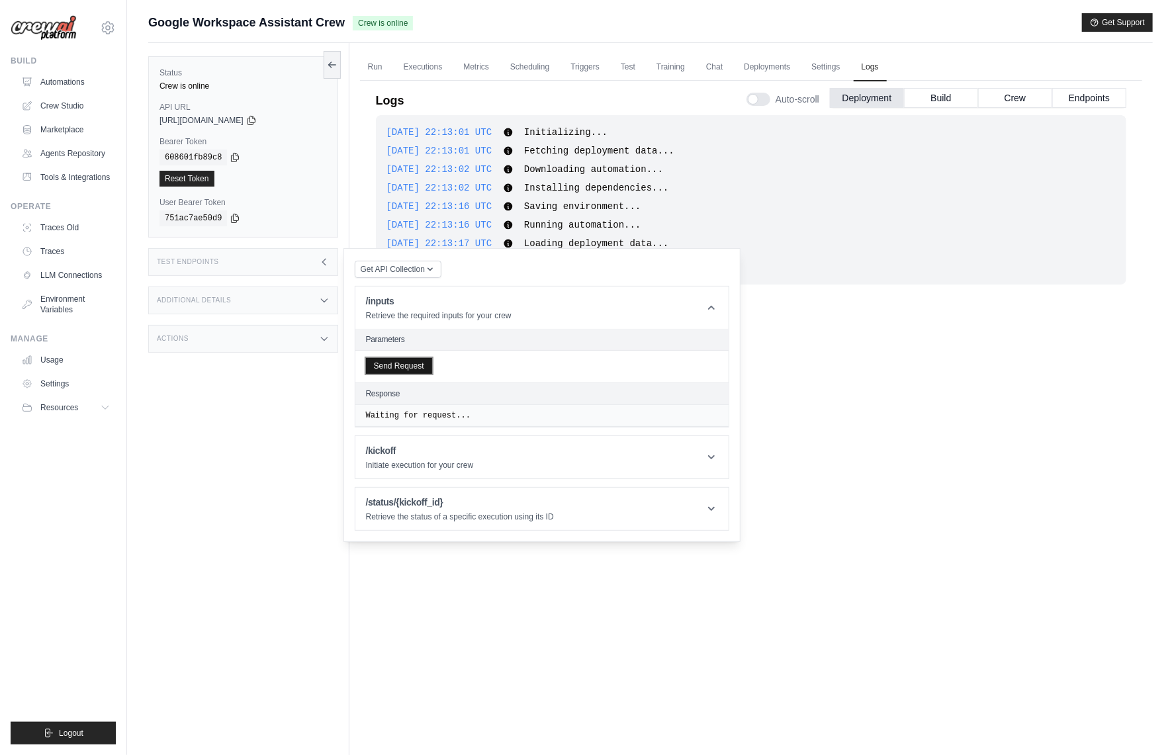
click at [416, 363] on button "Send Request" at bounding box center [399, 366] width 66 height 16
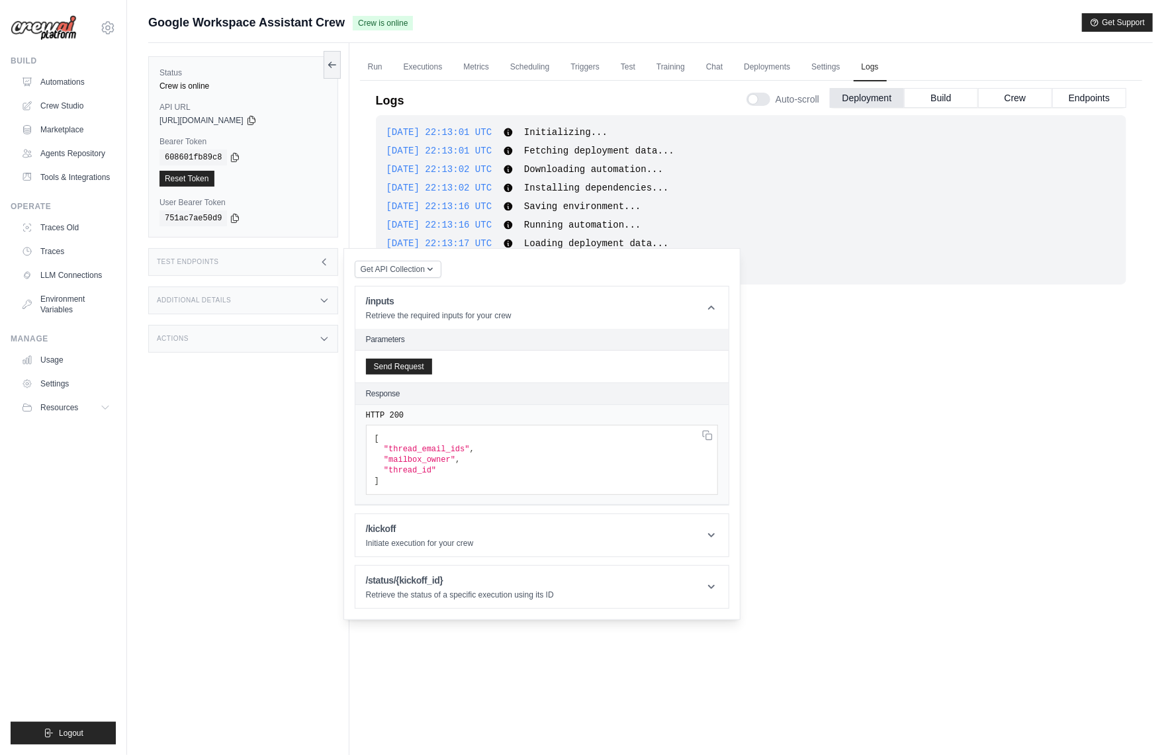
click at [248, 412] on div "Status Crew is online API URL copied https://google-workspace-assistant-crew-36…" at bounding box center [248, 420] width 201 height 755
click at [189, 441] on div "Status Crew is online API URL copied https://google-workspace-assistant-crew-36…" at bounding box center [248, 420] width 201 height 755
click at [257, 123] on icon at bounding box center [251, 119] width 11 height 11
click at [237, 219] on icon at bounding box center [235, 218] width 7 height 9
click at [424, 68] on link "Executions" at bounding box center [423, 68] width 55 height 28
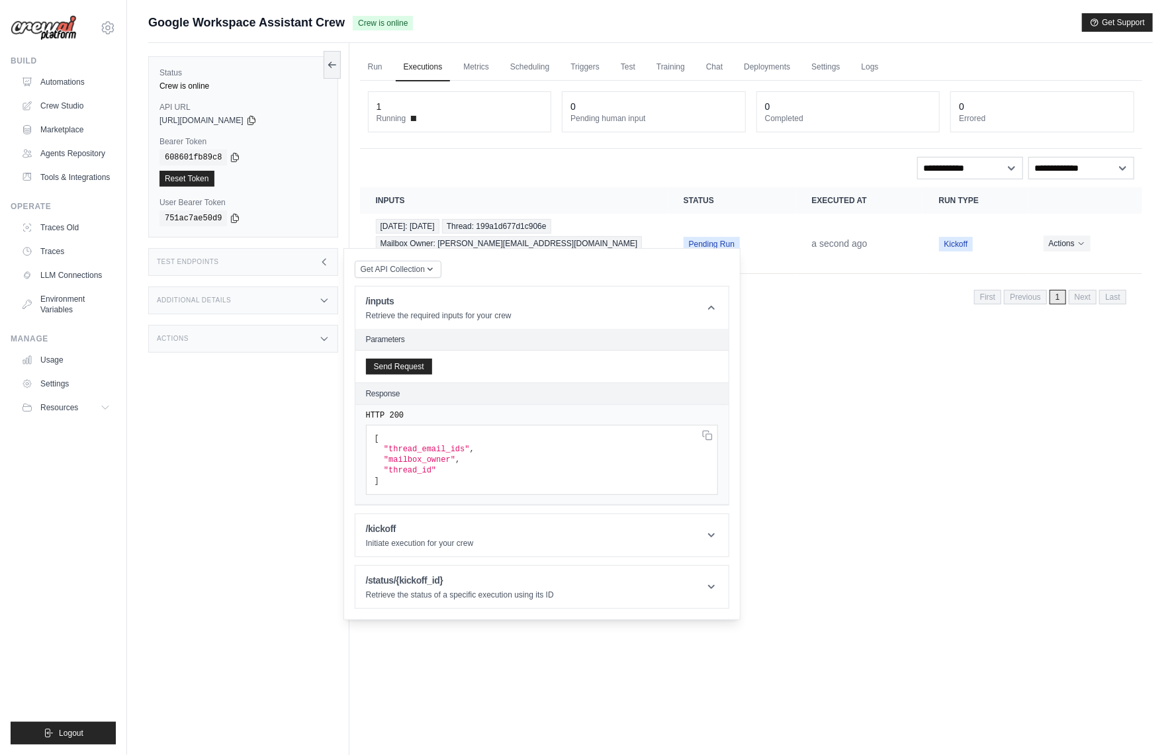
click at [222, 480] on div "Status Crew is online API URL copied https://google-workspace-assistant-crew-36…" at bounding box center [248, 420] width 201 height 755
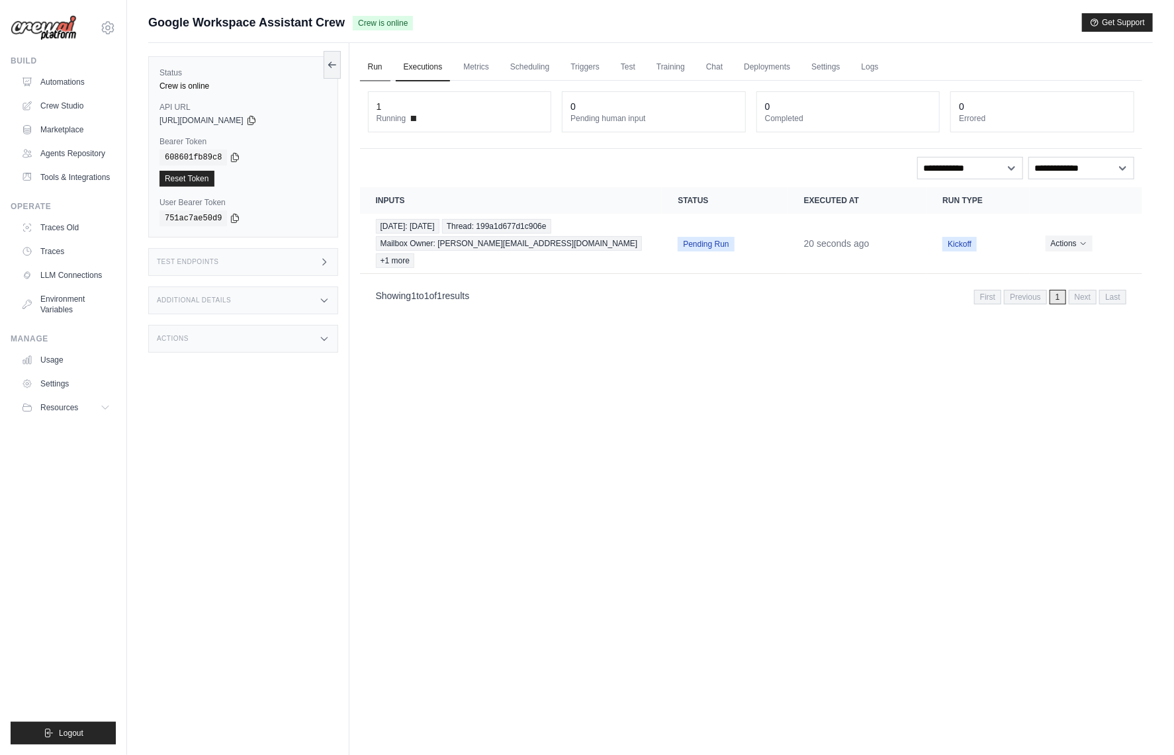
click at [371, 67] on link "Run" at bounding box center [375, 68] width 30 height 28
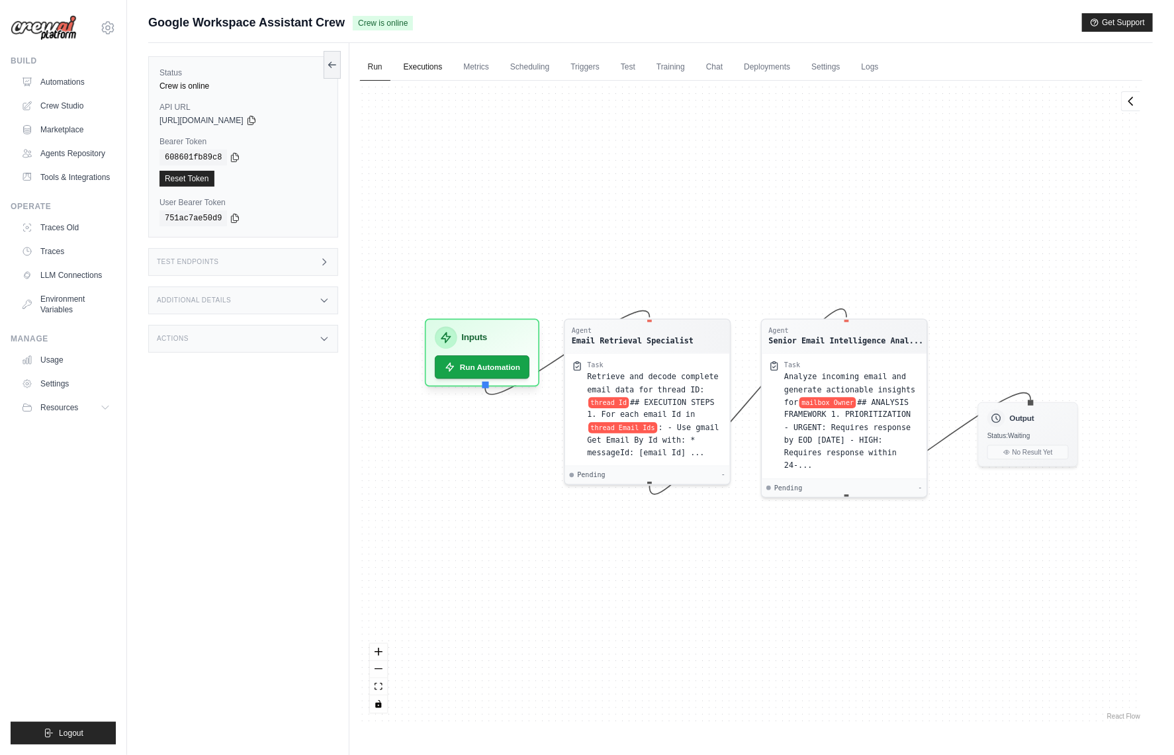
click at [437, 75] on link "Executions" at bounding box center [423, 68] width 55 height 28
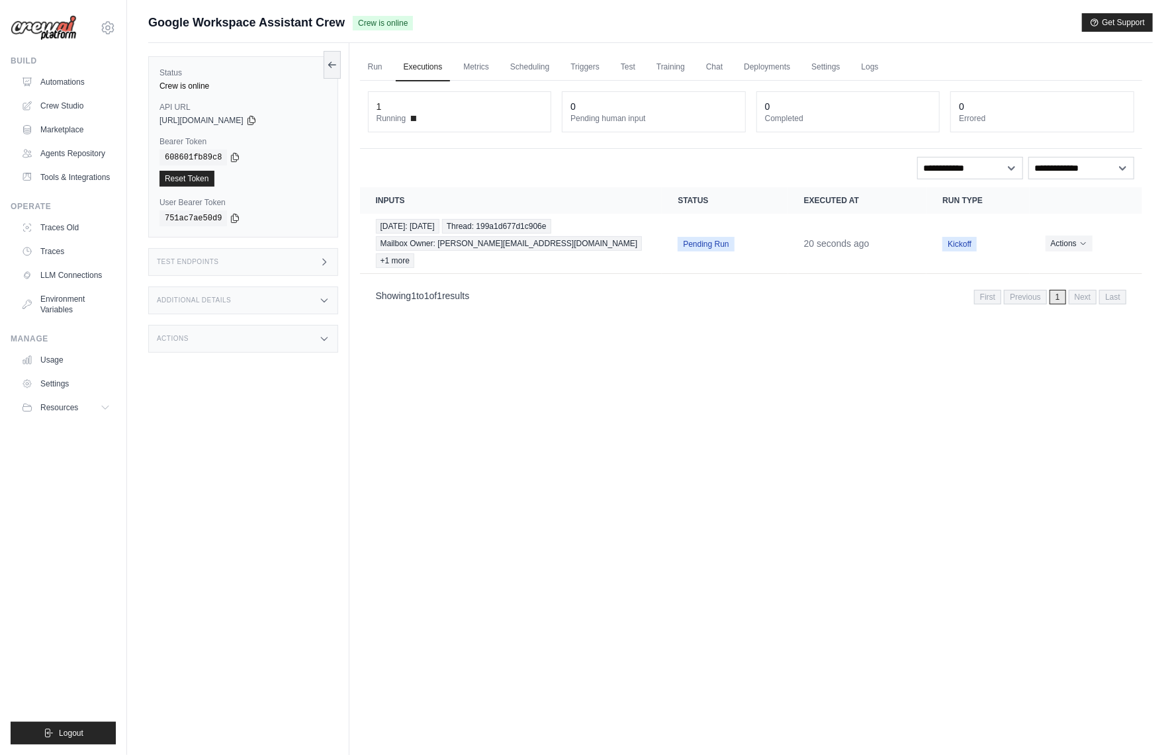
click at [253, 528] on div "Status Crew is online API URL copied [URL][DOMAIN_NAME] Bearer Token copied 608…" at bounding box center [248, 420] width 201 height 755
click at [404, 472] on div "Run Executions Metrics Scheduling Triggers Test Training Chat Deployments Setti…" at bounding box center [750, 420] width 803 height 755
click at [238, 461] on div "Status Crew is online API URL copied [URL][DOMAIN_NAME] Bearer Token copied 608…" at bounding box center [248, 420] width 201 height 755
click at [213, 482] on div "Status Crew is online API URL copied [URL][DOMAIN_NAME] Bearer Token copied 608…" at bounding box center [248, 420] width 201 height 755
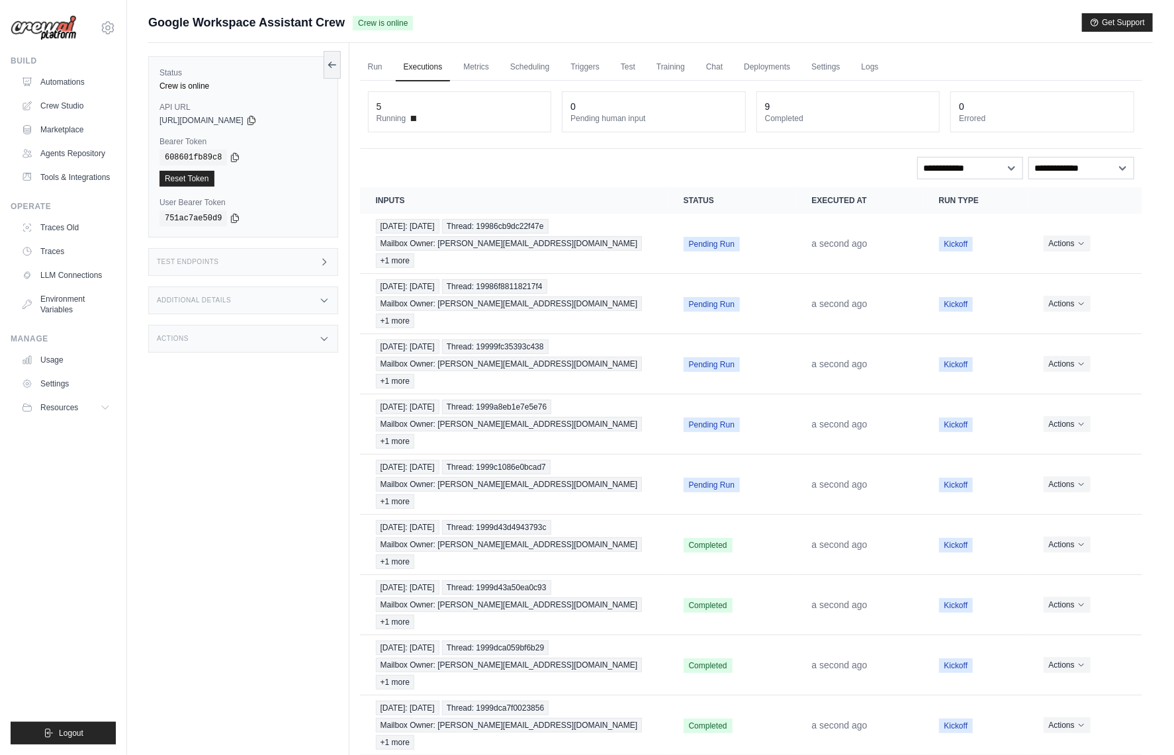
click at [234, 511] on div "Status Crew is online API URL copied [URL][DOMAIN_NAME] Bearer Token copied 608…" at bounding box center [248, 420] width 201 height 755
click at [210, 486] on div "Status Crew is online API URL copied [URL][DOMAIN_NAME] Bearer Token copied 608…" at bounding box center [248, 420] width 201 height 755
click at [225, 484] on div "Status Crew is online API URL copied [URL][DOMAIN_NAME] Bearer Token copied 608…" at bounding box center [248, 420] width 201 height 755
click at [234, 477] on div "Status Crew is online API URL copied [URL][DOMAIN_NAME] Bearer Token copied 608…" at bounding box center [248, 420] width 201 height 755
click at [317, 502] on div "Status Crew is online API URL copied [URL][DOMAIN_NAME] Bearer Token copied 608…" at bounding box center [248, 420] width 201 height 755
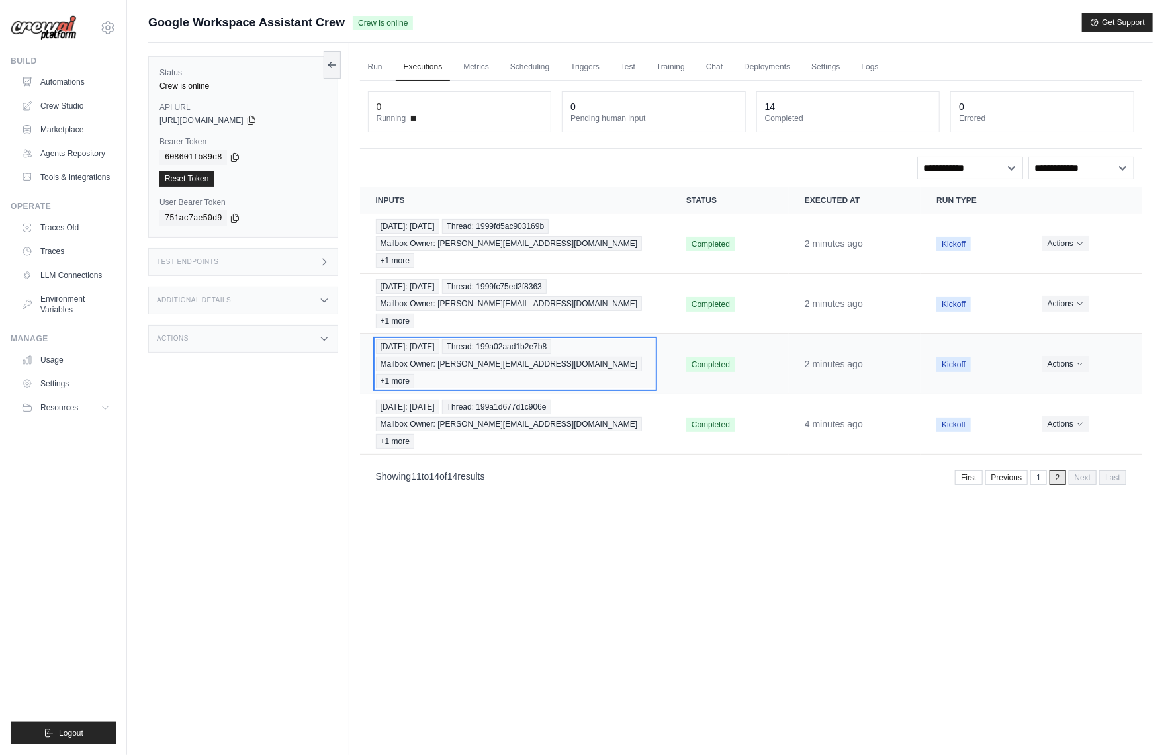
click at [451, 340] on div "[DATE]: [DATE] Thread: 199a02aad1b2e7b8 Mailbox Owner: [PERSON_NAME][EMAIL_ADDR…" at bounding box center [515, 364] width 279 height 49
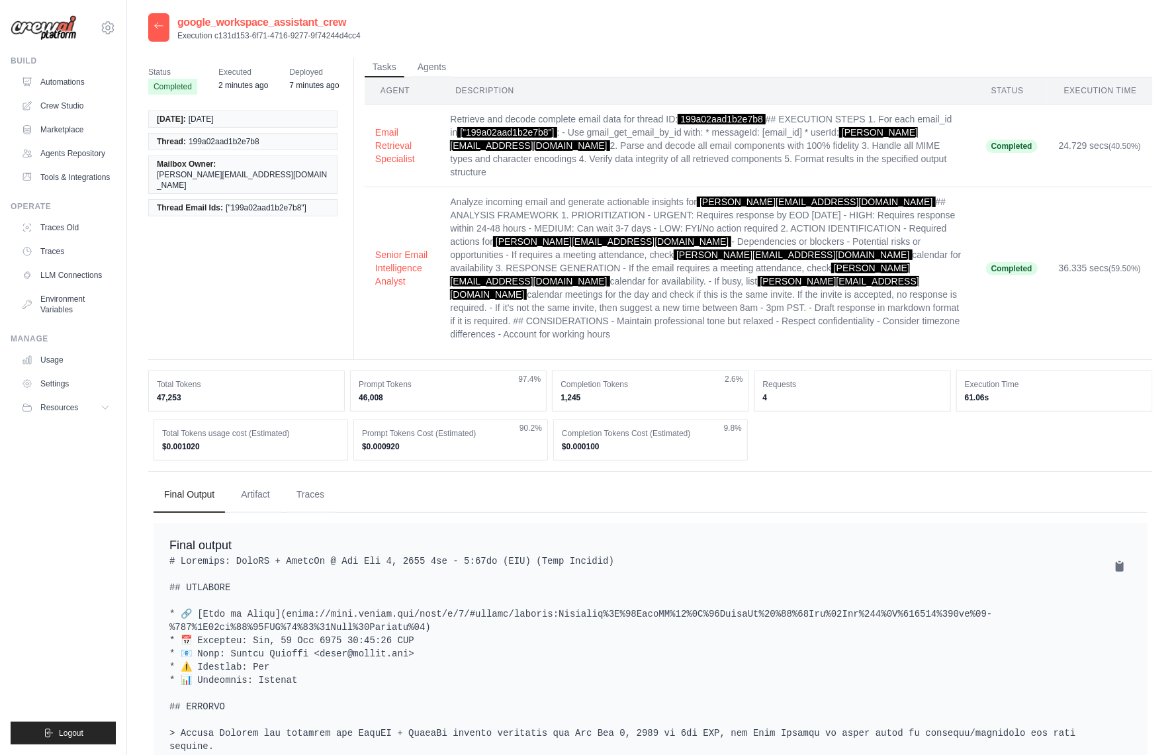
click at [158, 27] on icon at bounding box center [159, 26] width 11 height 11
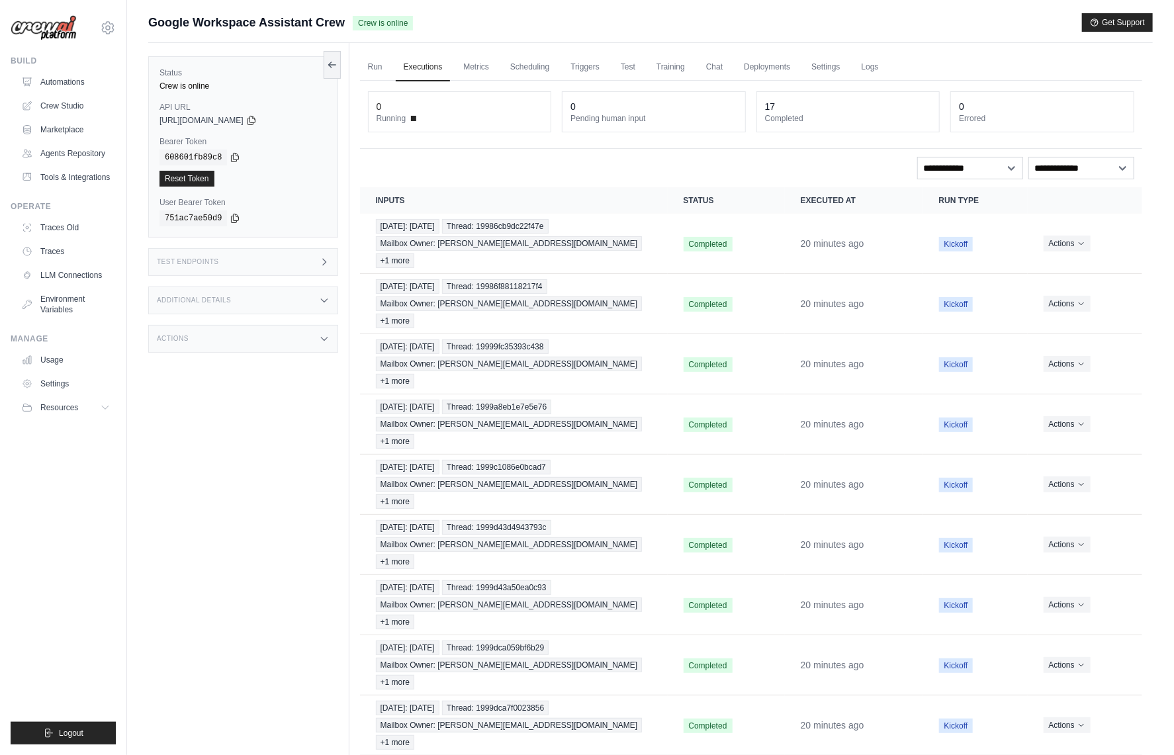
click at [201, 473] on div "Status Crew is online API URL copied [URL][DOMAIN_NAME] Bearer Token copied 608…" at bounding box center [248, 420] width 201 height 755
click at [72, 93] on ul "Automations Crew Studio Marketplace Agents Repository Tools & Integrations" at bounding box center [66, 129] width 100 height 116
click at [58, 81] on link "Automations" at bounding box center [67, 81] width 100 height 21
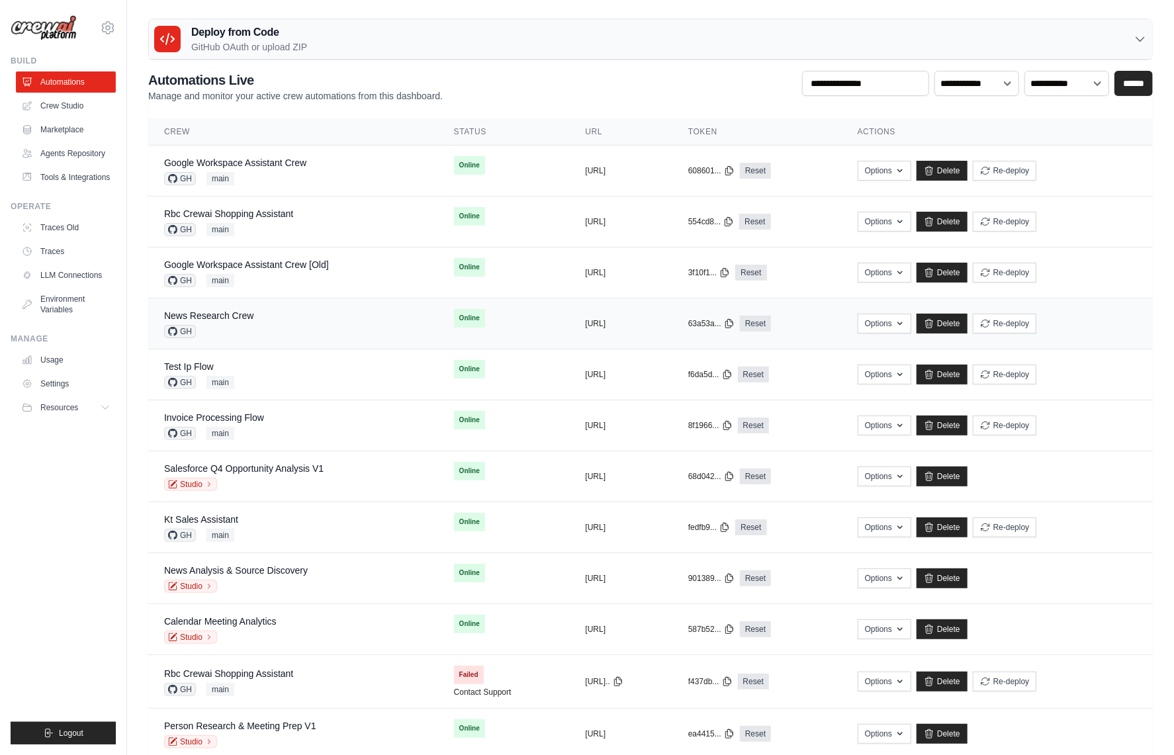
click at [264, 328] on div "News Research Crew GH" at bounding box center [293, 323] width 258 height 29
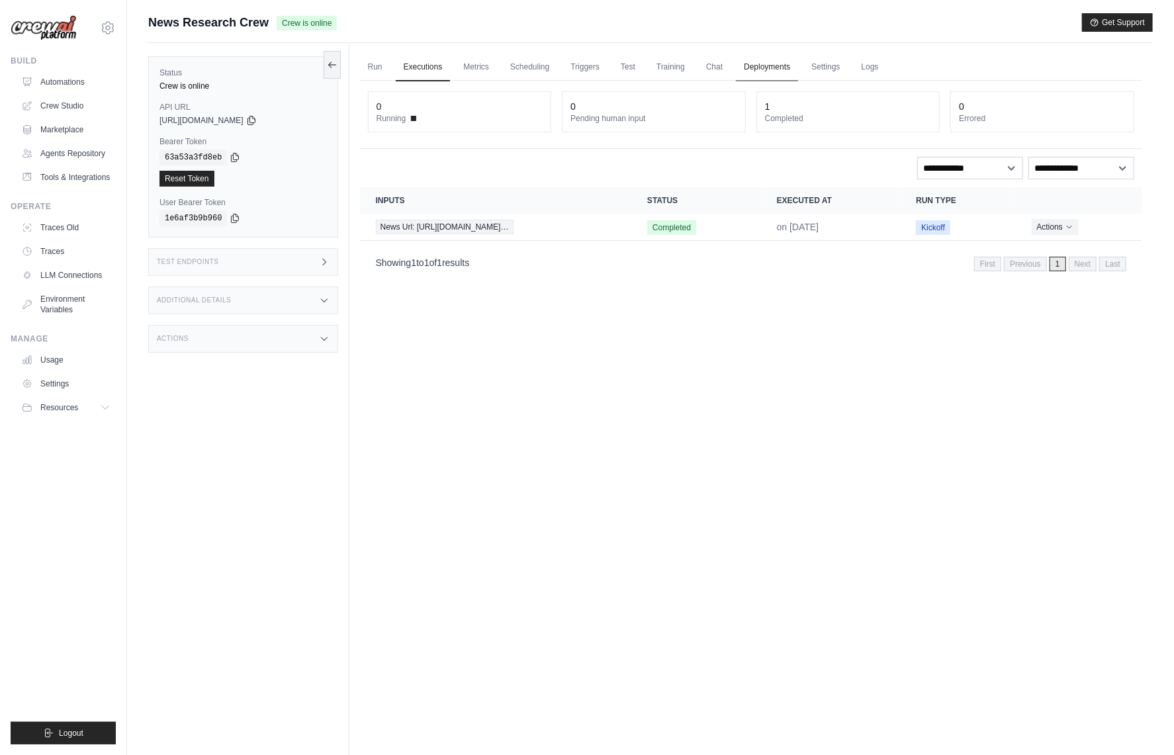
click at [764, 66] on link "Deployments" at bounding box center [767, 68] width 62 height 28
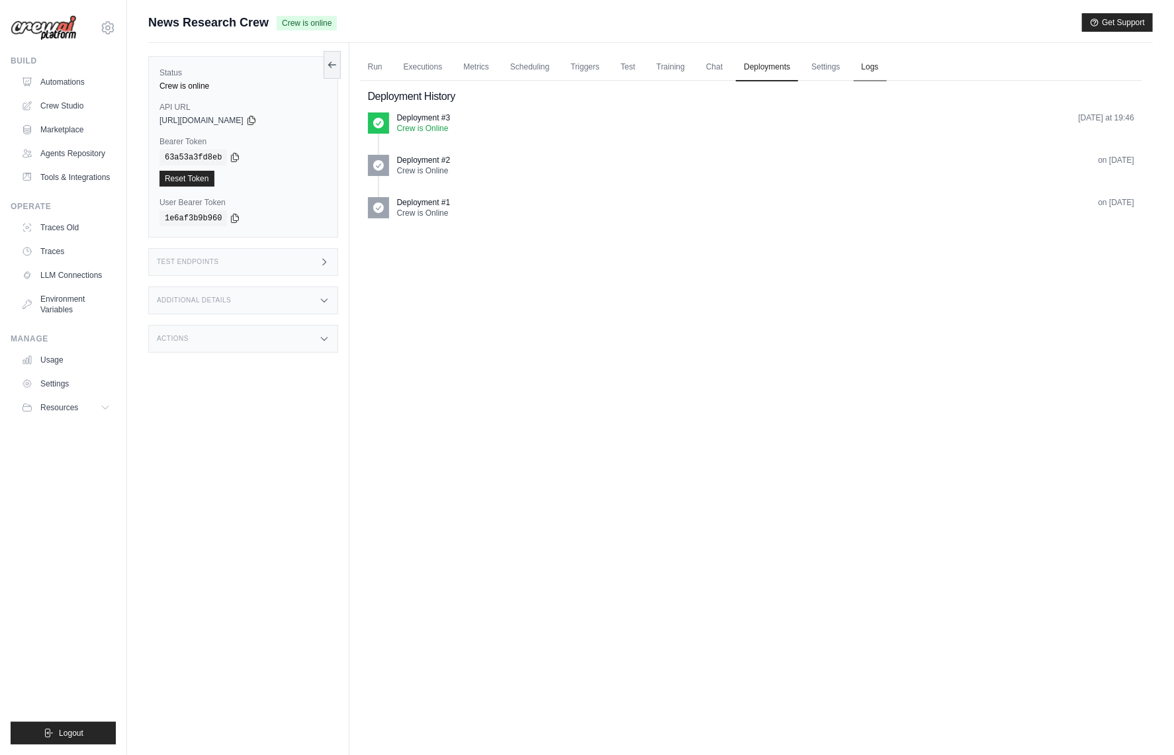
click at [872, 69] on link "Logs" at bounding box center [870, 68] width 33 height 28
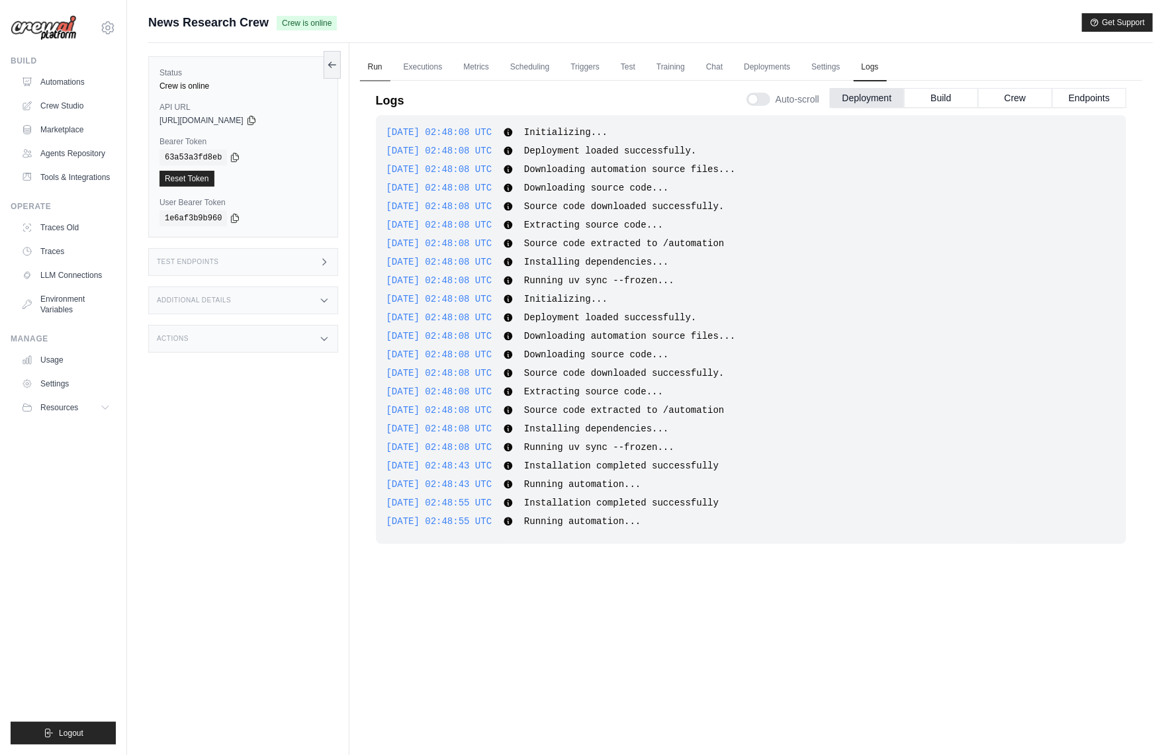
click at [384, 75] on link "Run" at bounding box center [375, 68] width 30 height 28
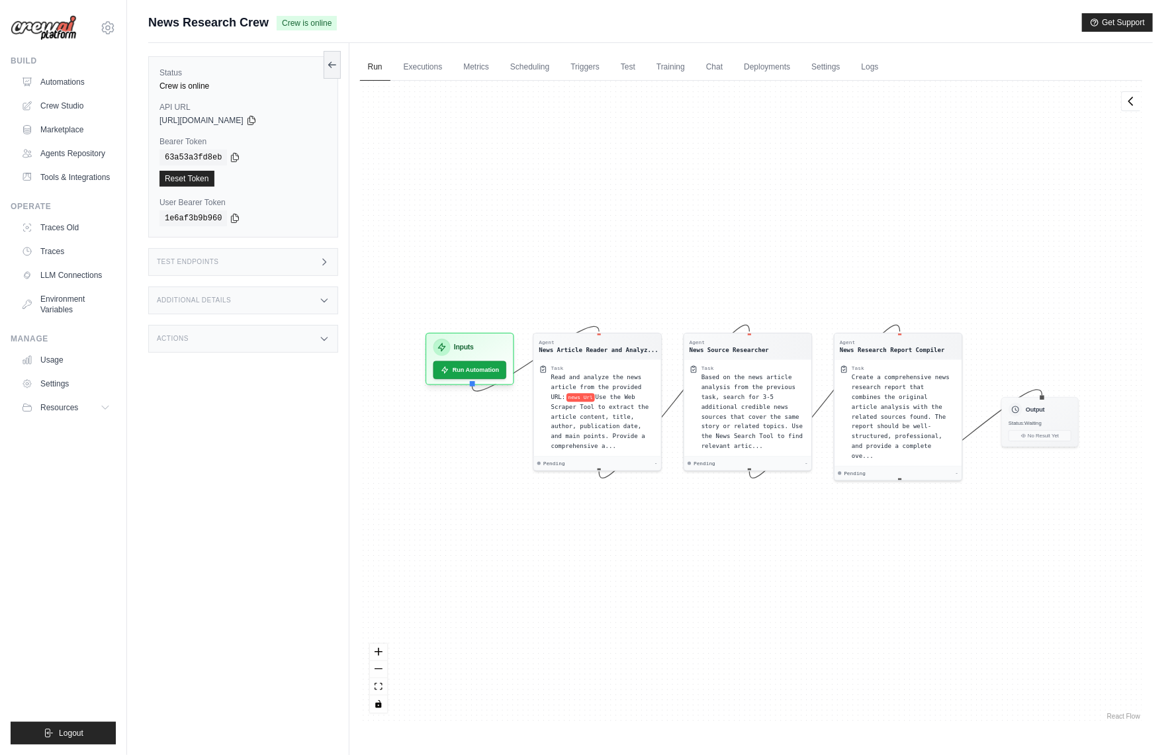
click at [301, 447] on div "Status Crew is online API URL copied [URL][DOMAIN_NAME] Bearer Token copied 63a…" at bounding box center [248, 420] width 201 height 755
click at [302, 254] on div "Test Endpoints" at bounding box center [243, 262] width 190 height 28
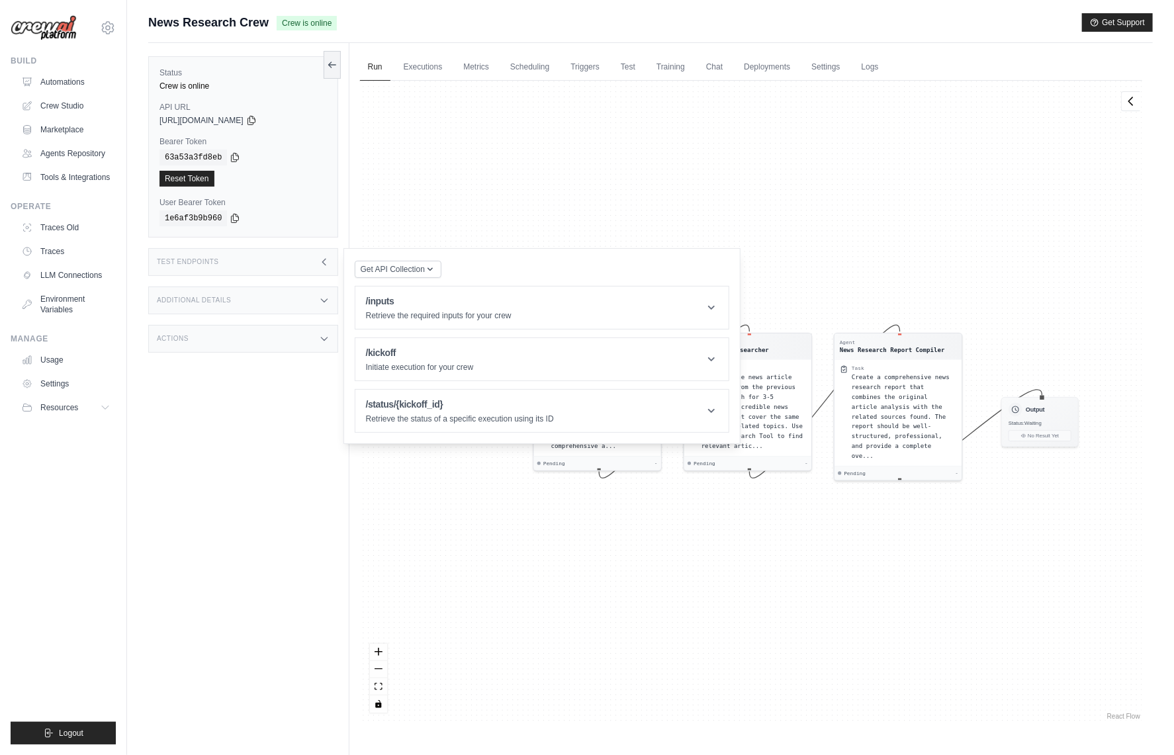
click at [302, 254] on div "Test Endpoints" at bounding box center [243, 262] width 190 height 28
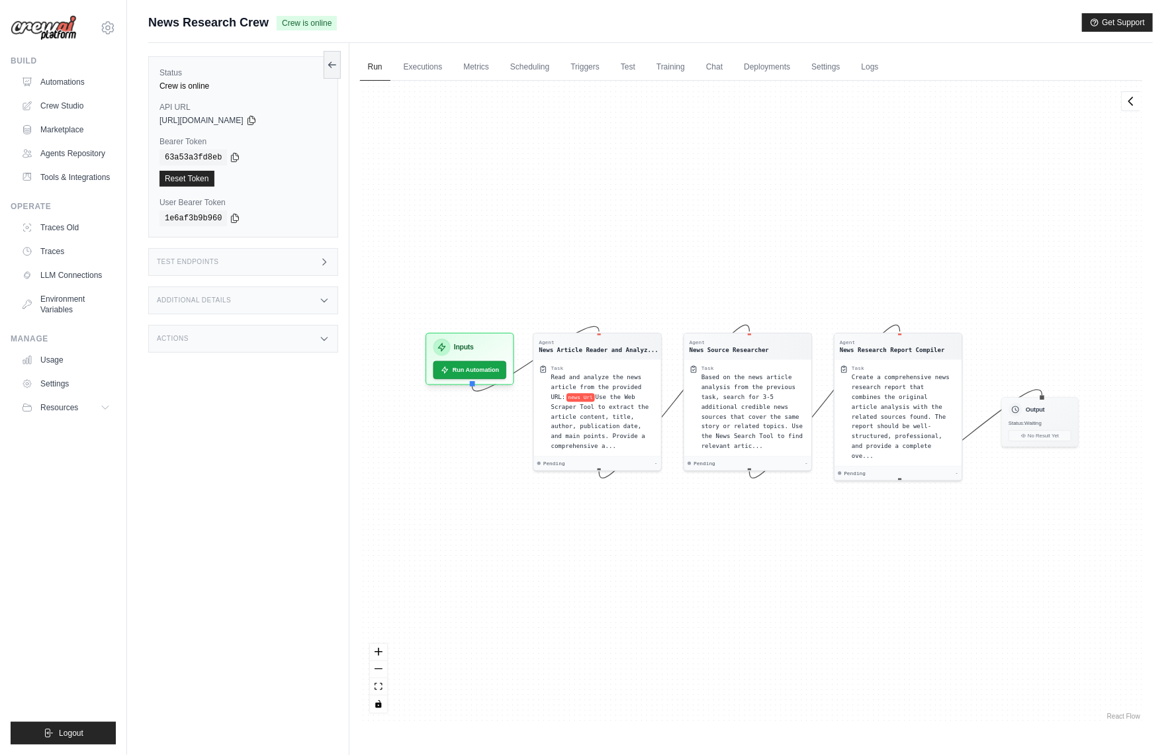
click at [320, 287] on div "Additional Details" at bounding box center [243, 301] width 190 height 28
click at [319, 302] on icon at bounding box center [324, 300] width 11 height 11
click at [309, 307] on div "Additional Details" at bounding box center [243, 301] width 190 height 28
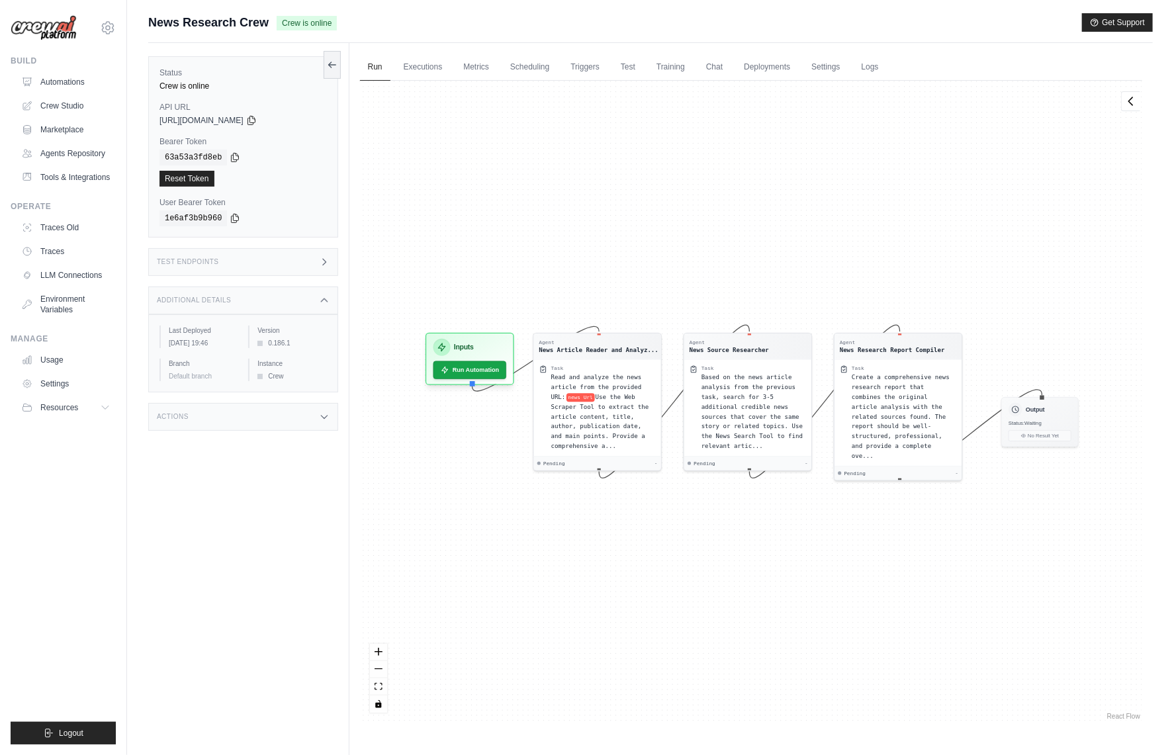
click at [291, 488] on div "Status Crew is online API URL copied [URL][DOMAIN_NAME] Bearer Token copied 63a…" at bounding box center [248, 420] width 201 height 755
click at [288, 426] on div "Actions" at bounding box center [243, 417] width 190 height 28
click at [281, 629] on div "Status Crew is online API URL copied [URL][DOMAIN_NAME] Bearer Token copied 63a…" at bounding box center [248, 420] width 201 height 755
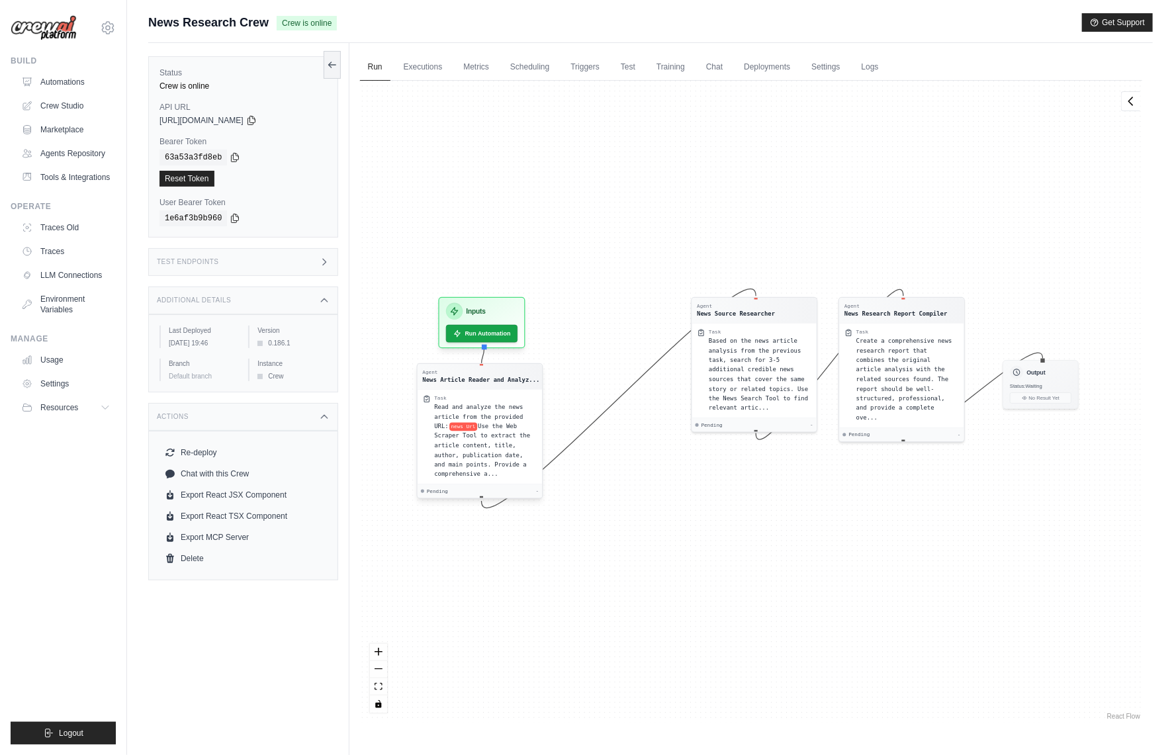
drag, startPoint x: 561, startPoint y: 361, endPoint x: 443, endPoint y: 392, distance: 121.8
click at [443, 392] on div "Agent News Article Reader and Analyz... Task Read and analyze the news article …" at bounding box center [479, 431] width 126 height 136
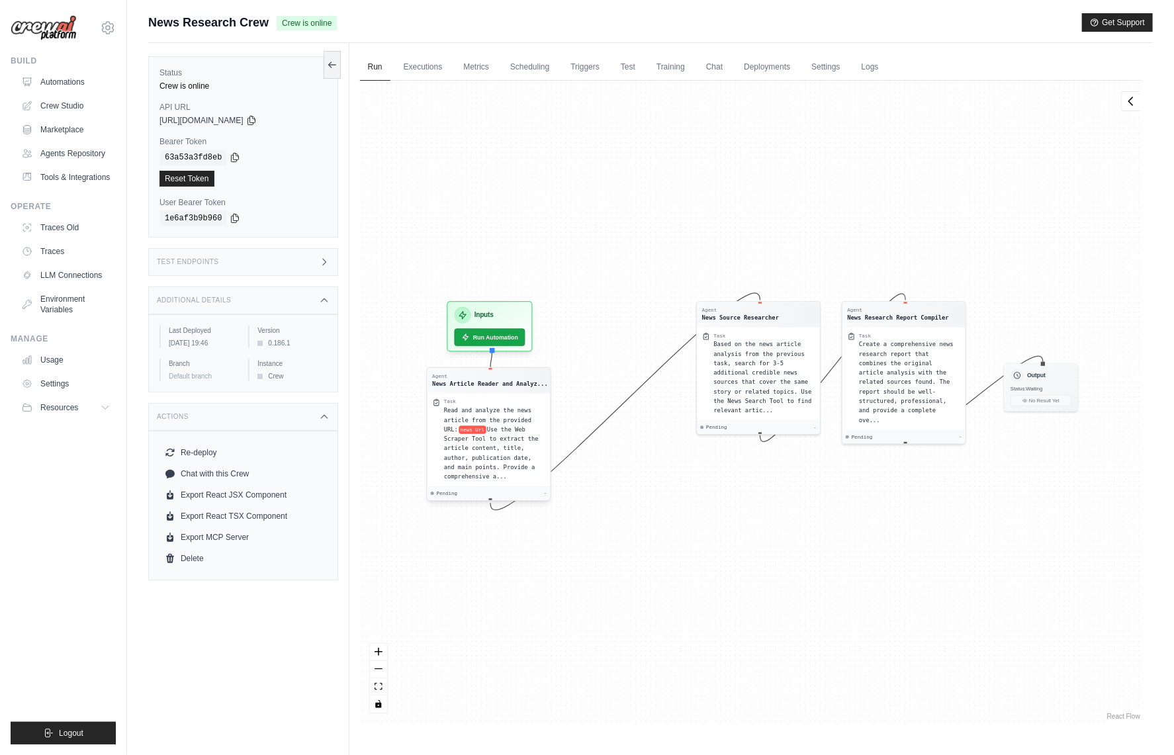
click at [465, 394] on div "Task Read and analyze the news article from the provided URL: news Url Use the …" at bounding box center [488, 439] width 123 height 93
click at [467, 394] on div "Task Read and analyze the news article from the provided URL: news Url Use the …" at bounding box center [488, 440] width 123 height 94
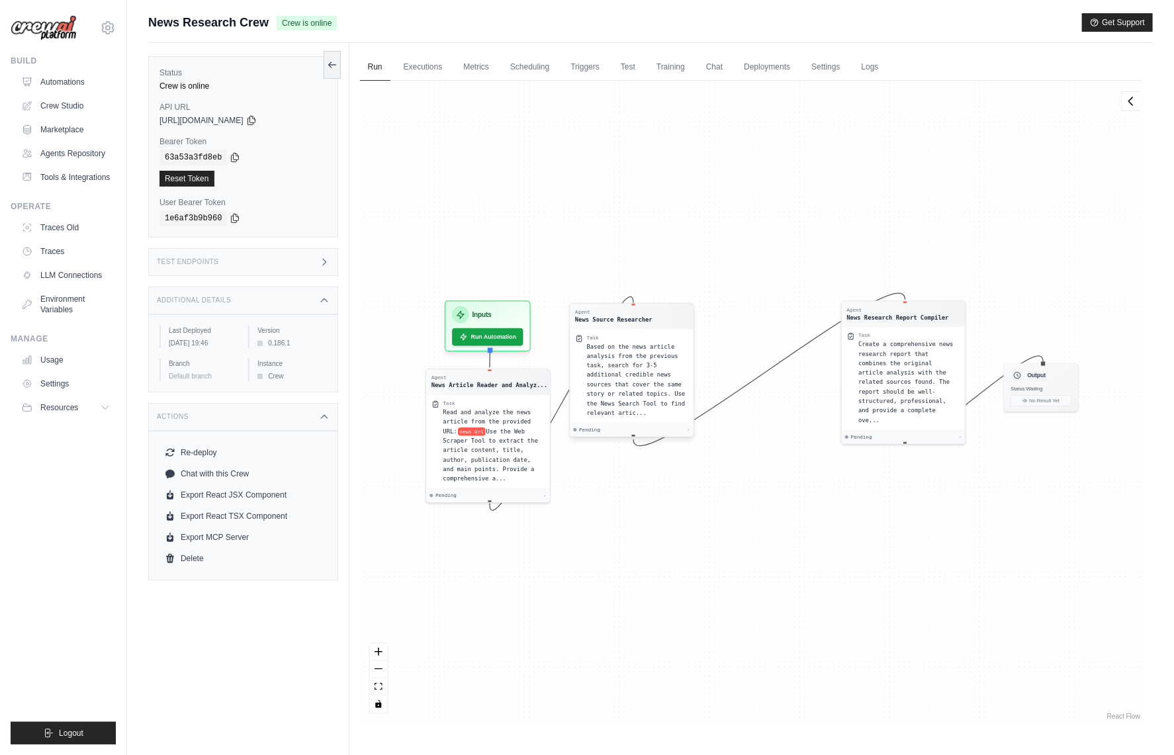
drag, startPoint x: 753, startPoint y: 343, endPoint x: 625, endPoint y: 355, distance: 127.6
click at [625, 355] on span "Based on the news article analysis from the previous task, search for 3-5 addit…" at bounding box center [635, 379] width 99 height 73
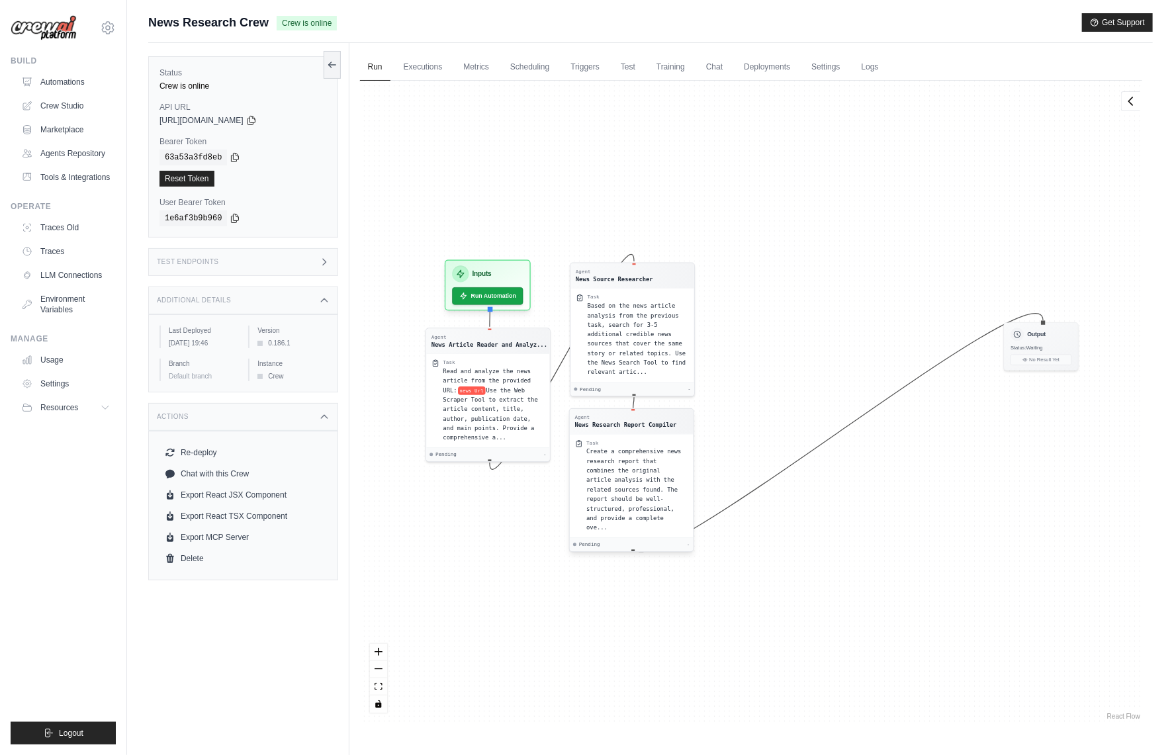
drag, startPoint x: 923, startPoint y: 349, endPoint x: 651, endPoint y: 459, distance: 293.6
click at [651, 459] on span "Create a comprehensive news research report that combines the original article …" at bounding box center [633, 489] width 95 height 83
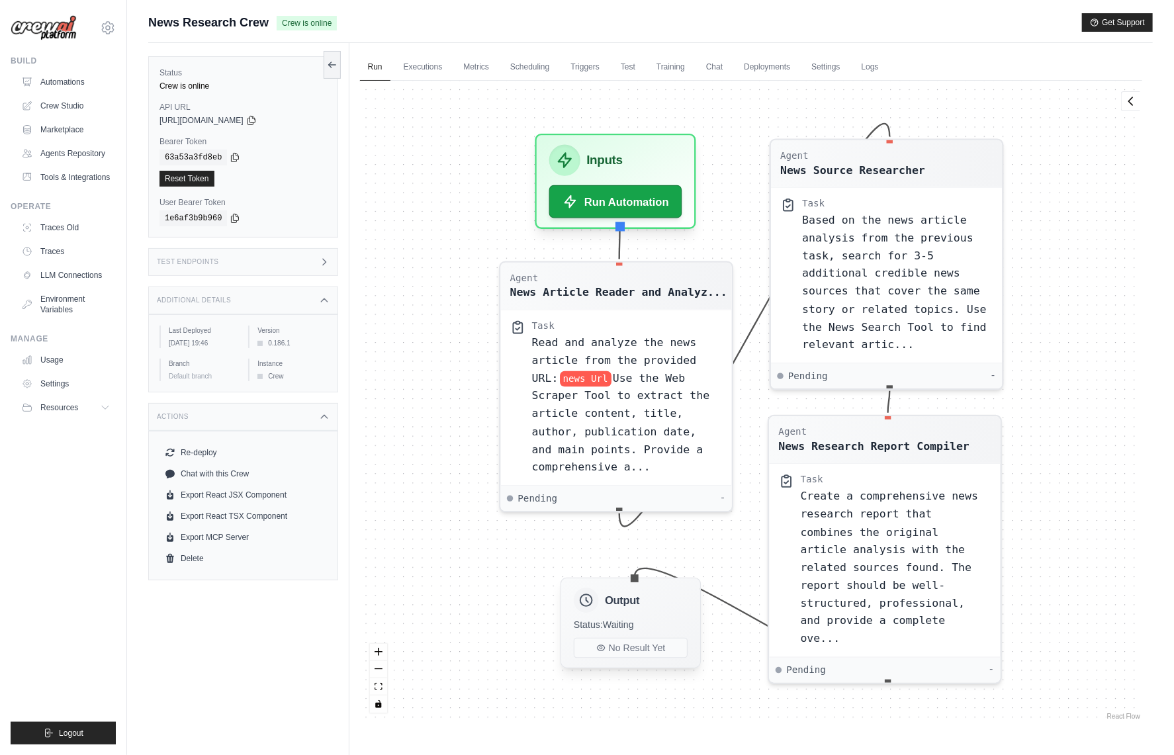
drag, startPoint x: 1044, startPoint y: 343, endPoint x: 635, endPoint y: 621, distance: 494.5
click at [635, 621] on div "Status: Waiting" at bounding box center [631, 625] width 114 height 13
click at [748, 26] on div "News Research Crew Crew is online Get Support" at bounding box center [650, 22] width 1005 height 19
click at [819, 67] on link "Settings" at bounding box center [825, 68] width 44 height 28
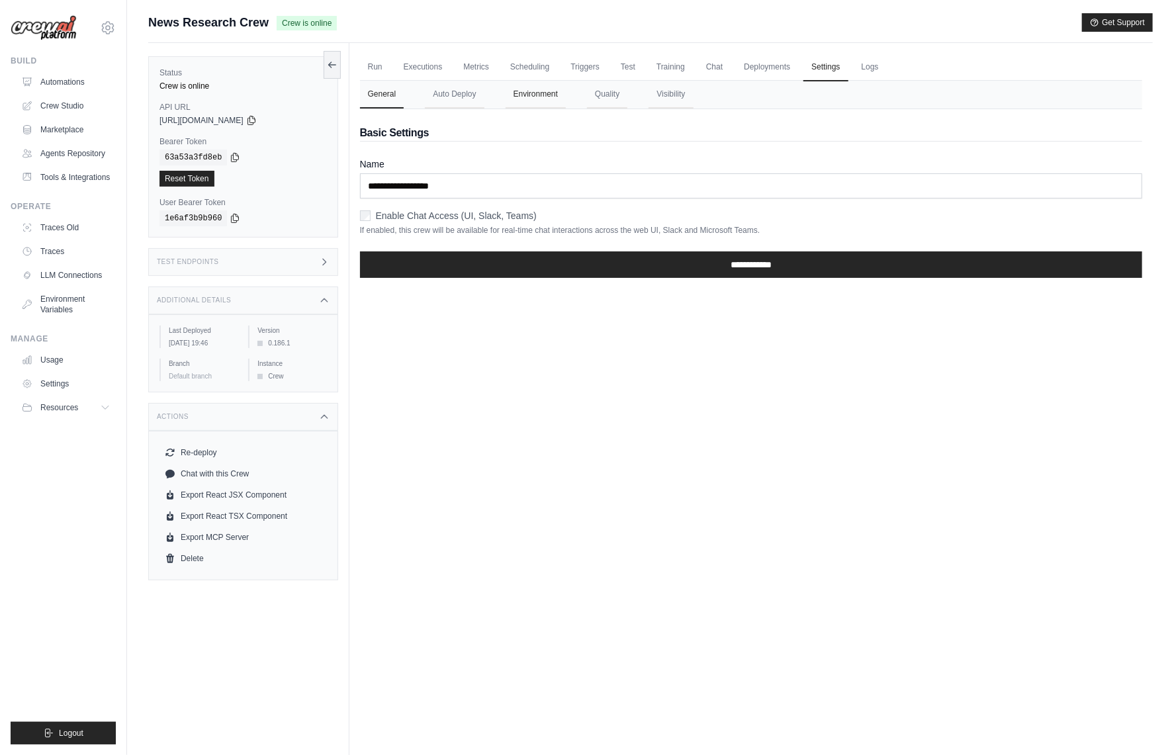
click at [533, 97] on button "Environment" at bounding box center [536, 95] width 60 height 28
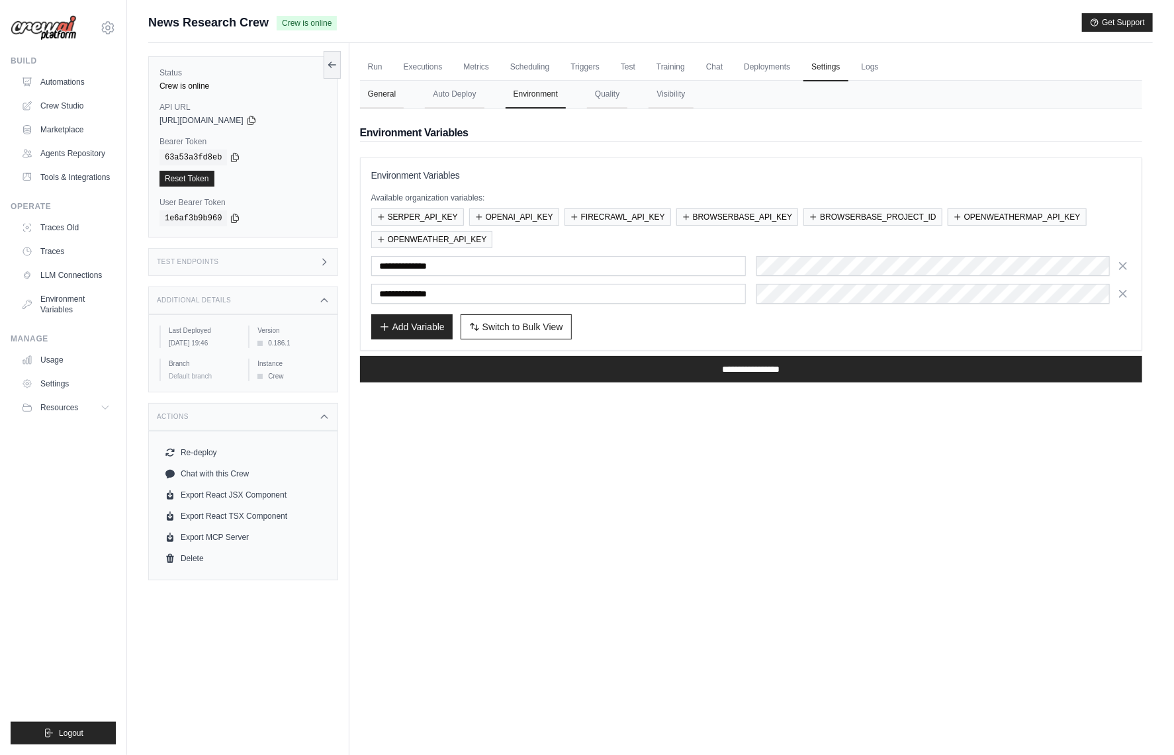
click at [375, 93] on button "General" at bounding box center [382, 95] width 44 height 28
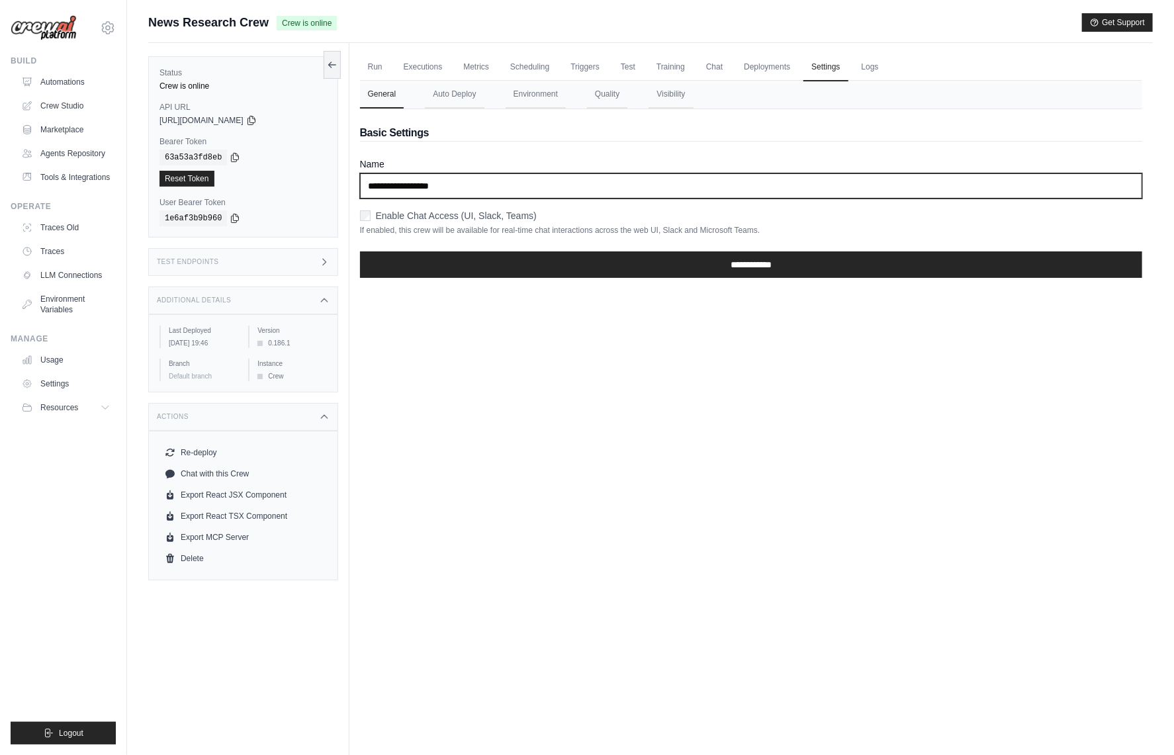
click at [484, 179] on input "**********" at bounding box center [751, 185] width 782 height 25
type input "**********"
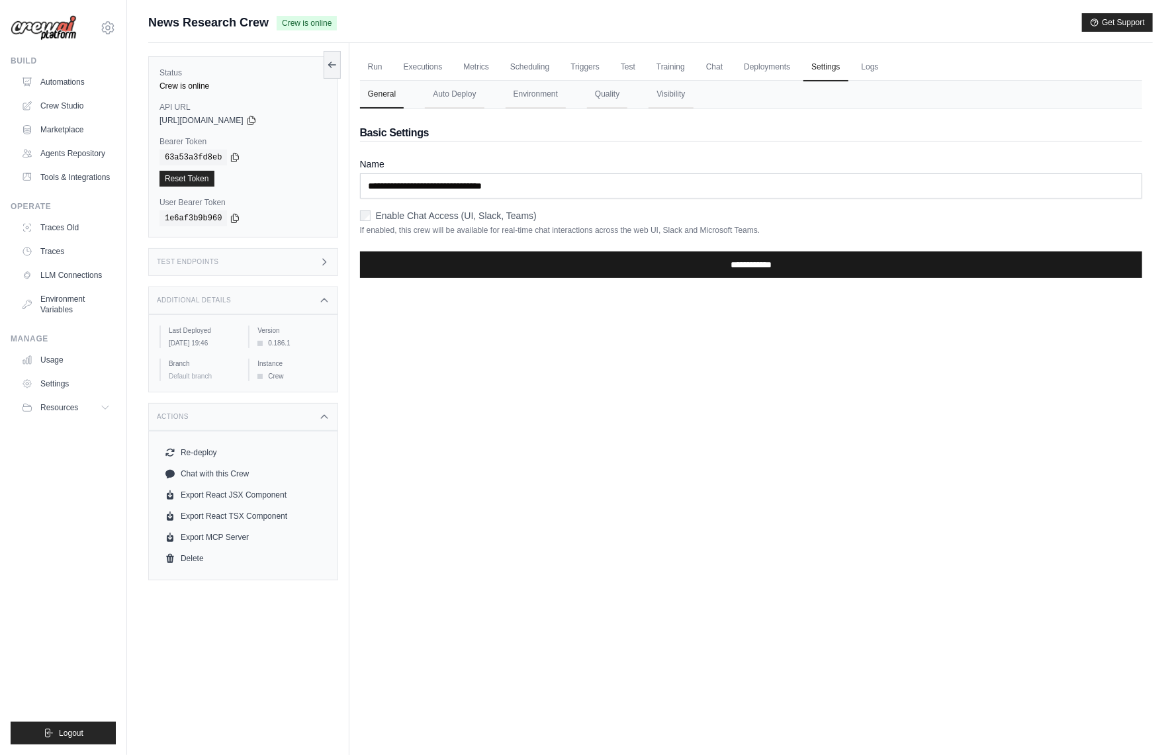
click at [674, 255] on input "**********" at bounding box center [751, 265] width 782 height 26
